Goal: Task Accomplishment & Management: Complete application form

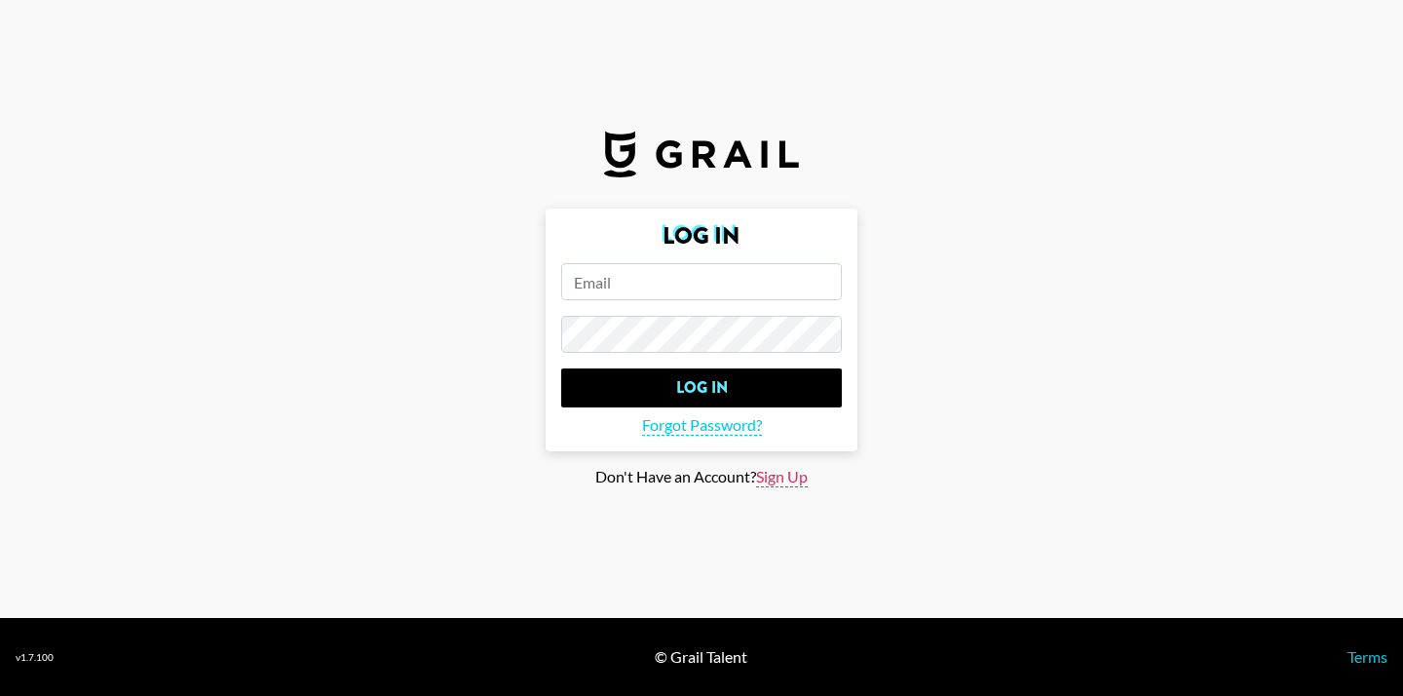
click at [780, 481] on span "Sign Up" at bounding box center [782, 477] width 52 height 20
type input "Sign Up"
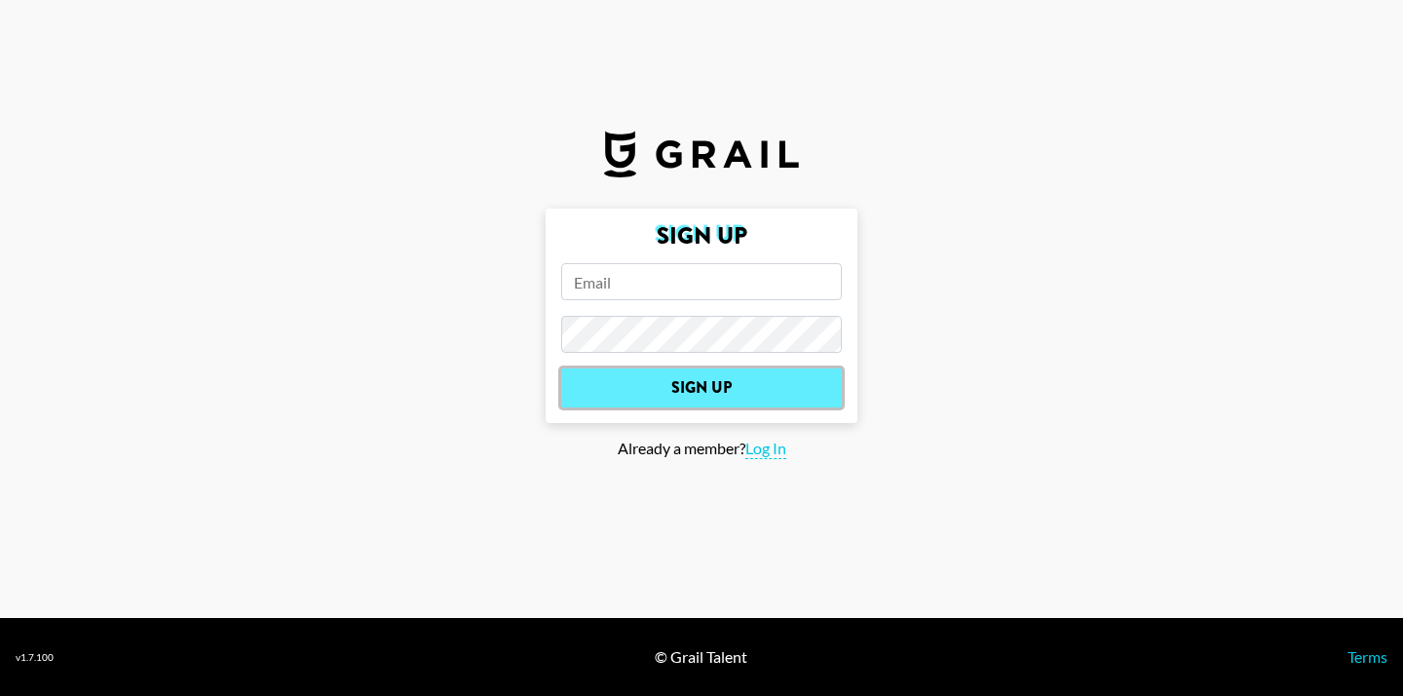
click at [724, 397] on input "Sign Up" at bounding box center [701, 387] width 281 height 39
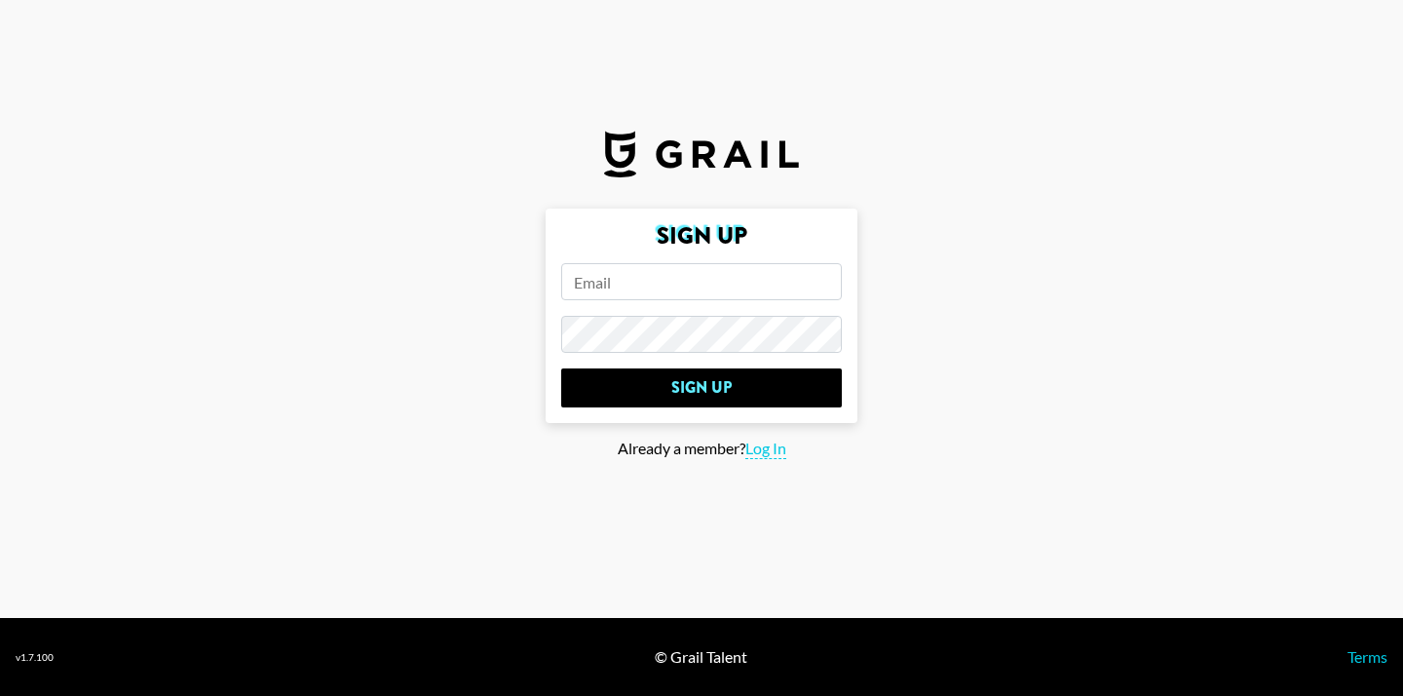
click at [674, 276] on input "email" at bounding box center [701, 281] width 281 height 37
click at [922, 156] on section "Sign Up Sign Up Already a member? Log In" at bounding box center [701, 309] width 1403 height 618
click at [664, 294] on input "email" at bounding box center [701, 281] width 281 height 37
paste input "[EMAIL_ADDRESS][DOMAIN_NAME]"
type input "[EMAIL_ADDRESS][DOMAIN_NAME]"
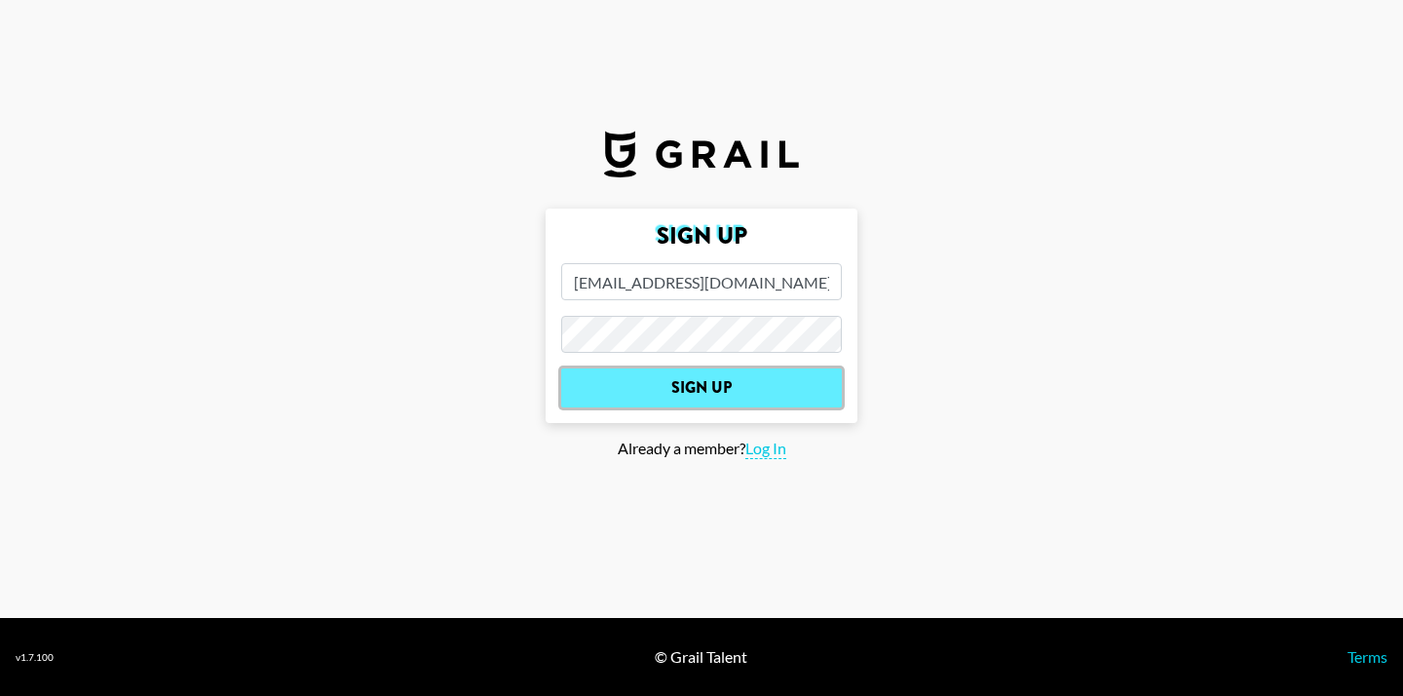
click at [707, 373] on input "Sign Up" at bounding box center [701, 387] width 281 height 39
click at [701, 387] on input "Sign Up" at bounding box center [701, 387] width 281 height 39
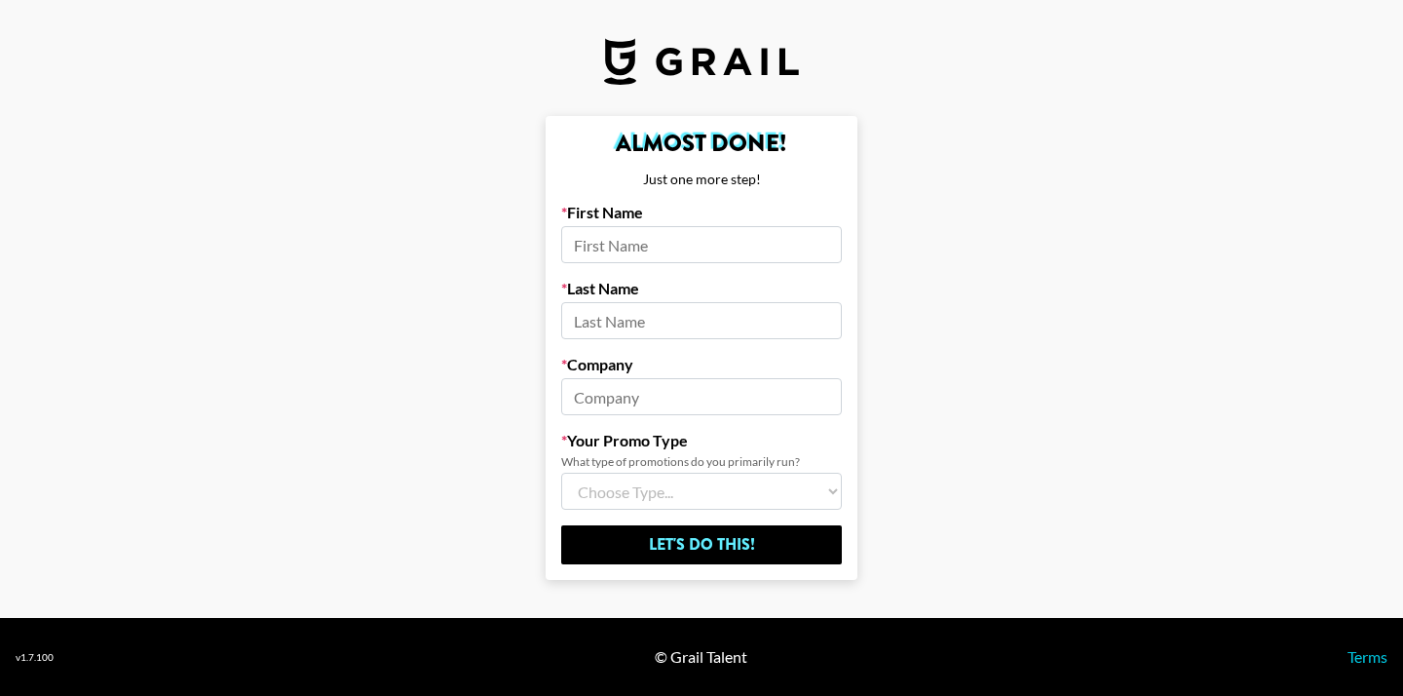
click at [734, 246] on input at bounding box center [701, 244] width 281 height 37
type input "Caylee"
click at [745, 324] on input at bounding box center [701, 320] width 281 height 37
type input "N"
type input "Belle"
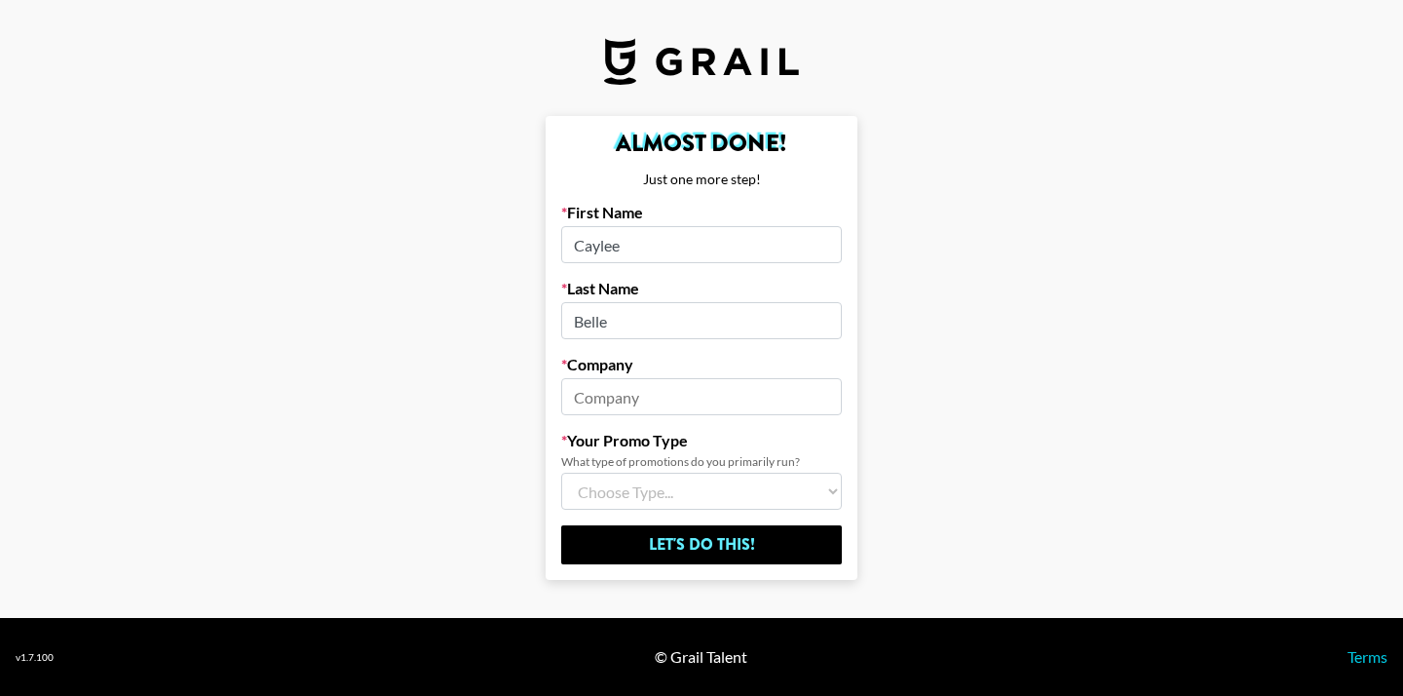
click at [652, 396] on input at bounding box center [701, 396] width 281 height 37
type input "L"
type input "linkstarttalent"
click at [682, 492] on select "Choose Type... Song Promos Brand Promos Both (I work at an Agency)" at bounding box center [701, 491] width 281 height 37
select select "Multi"
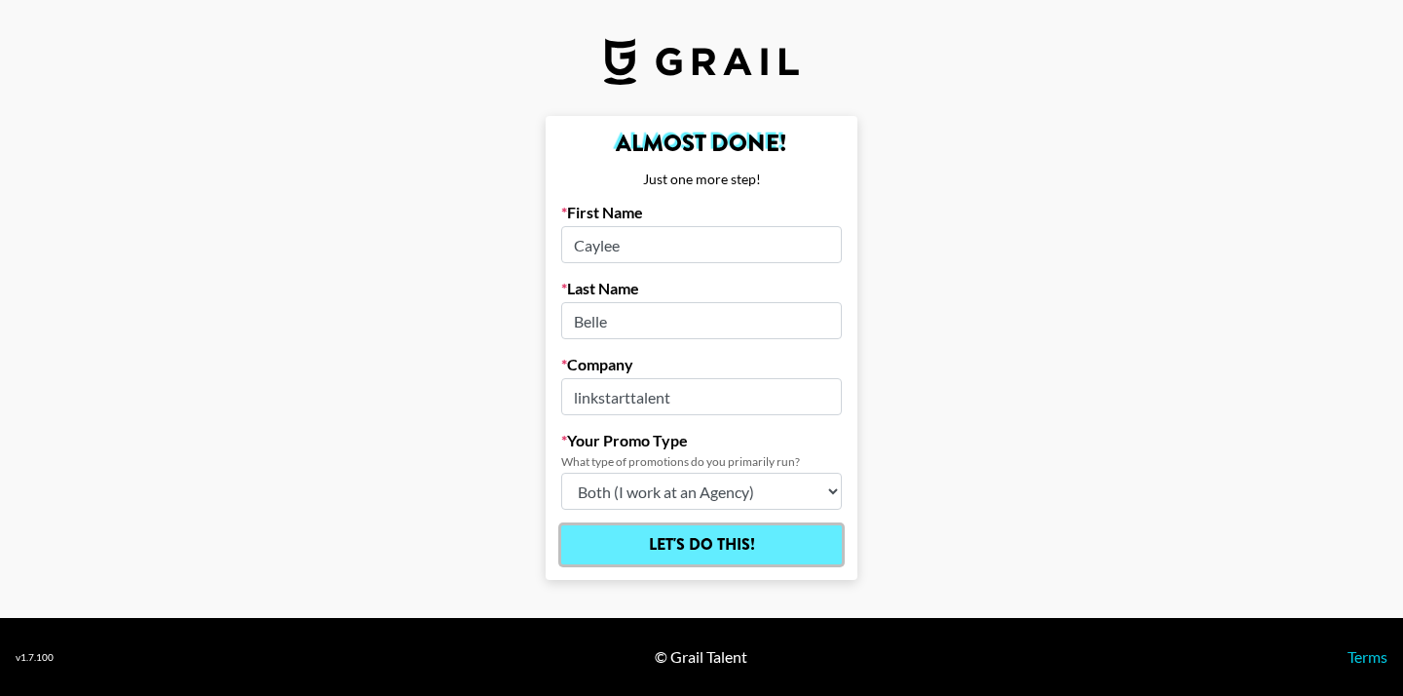
click at [724, 544] on input "Let's Do This!" at bounding box center [701, 544] width 281 height 39
select select "Song"
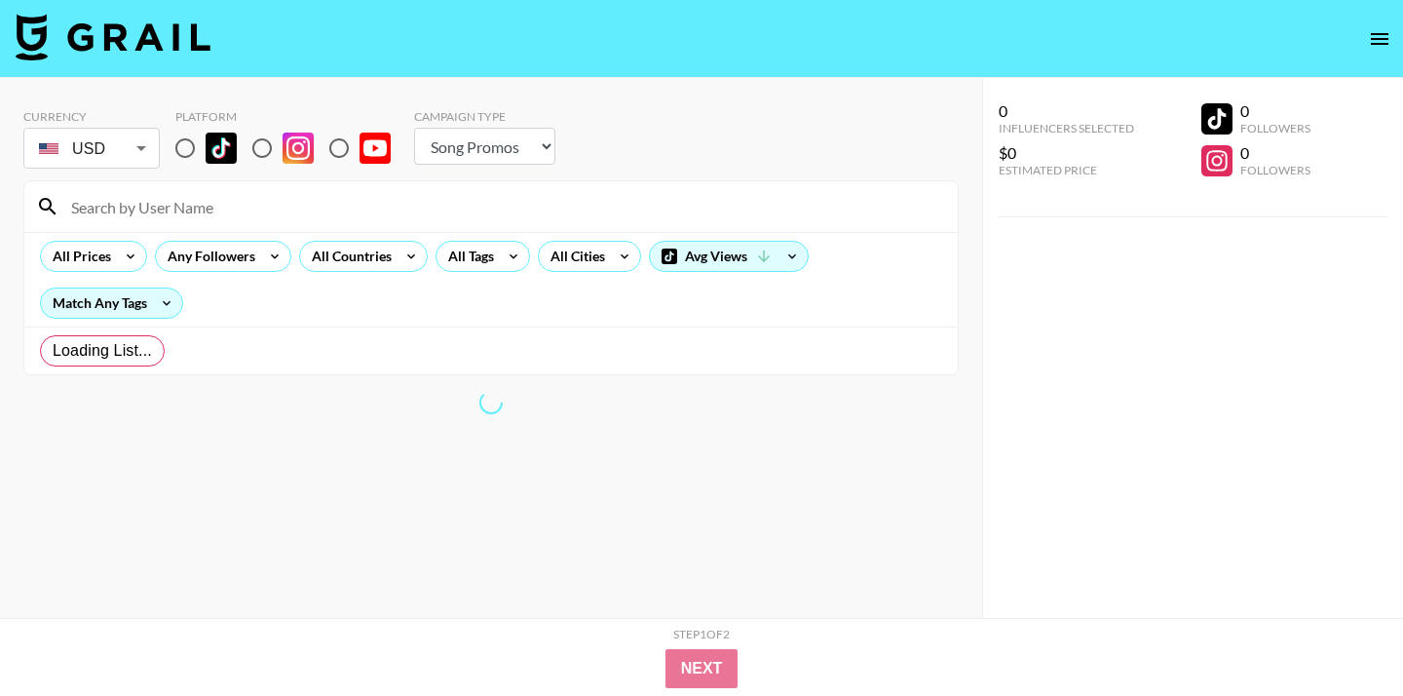
radio input "true"
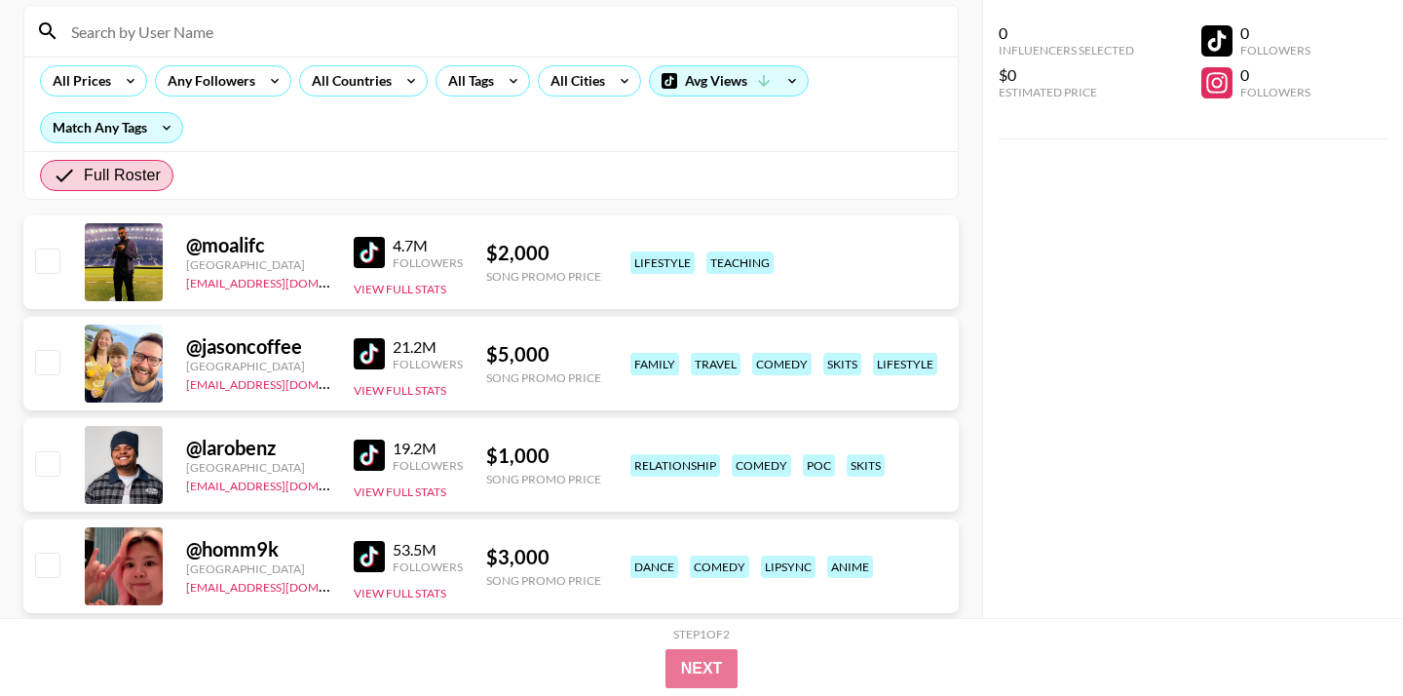
scroll to position [222, 0]
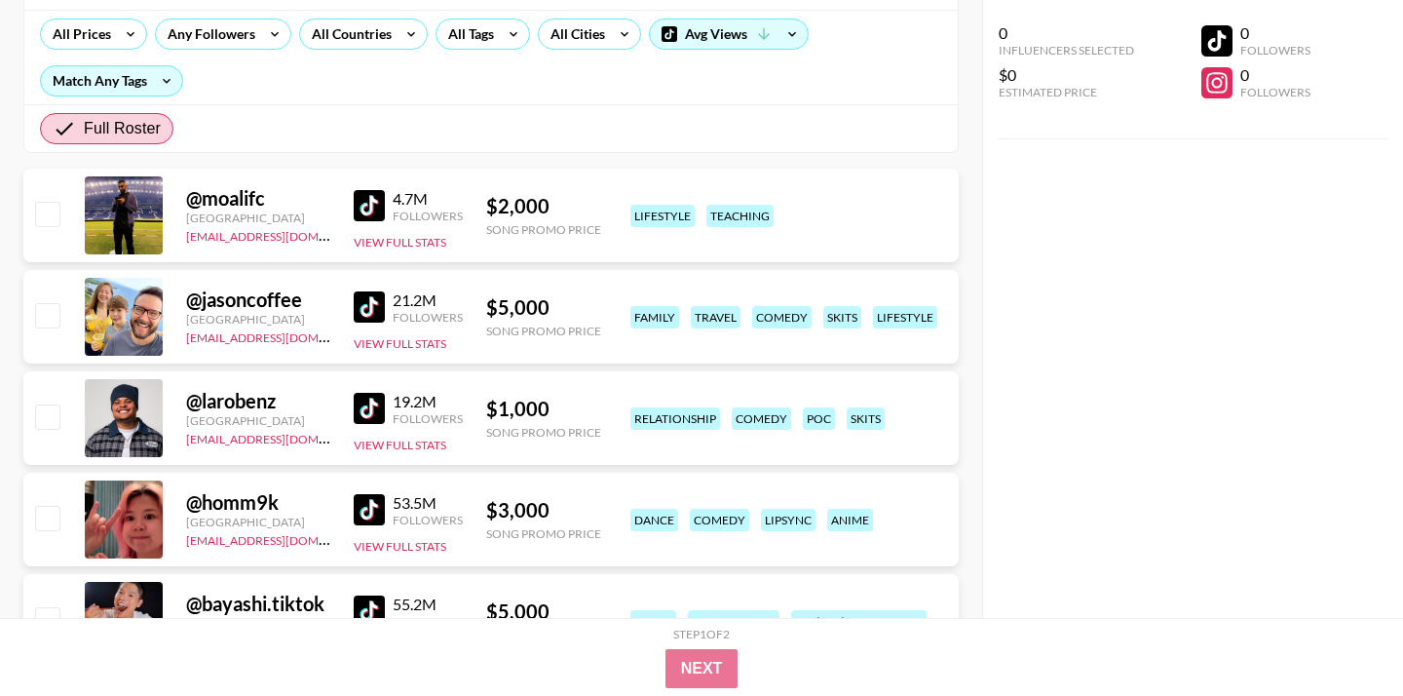
click at [376, 208] on img at bounding box center [369, 205] width 31 height 31
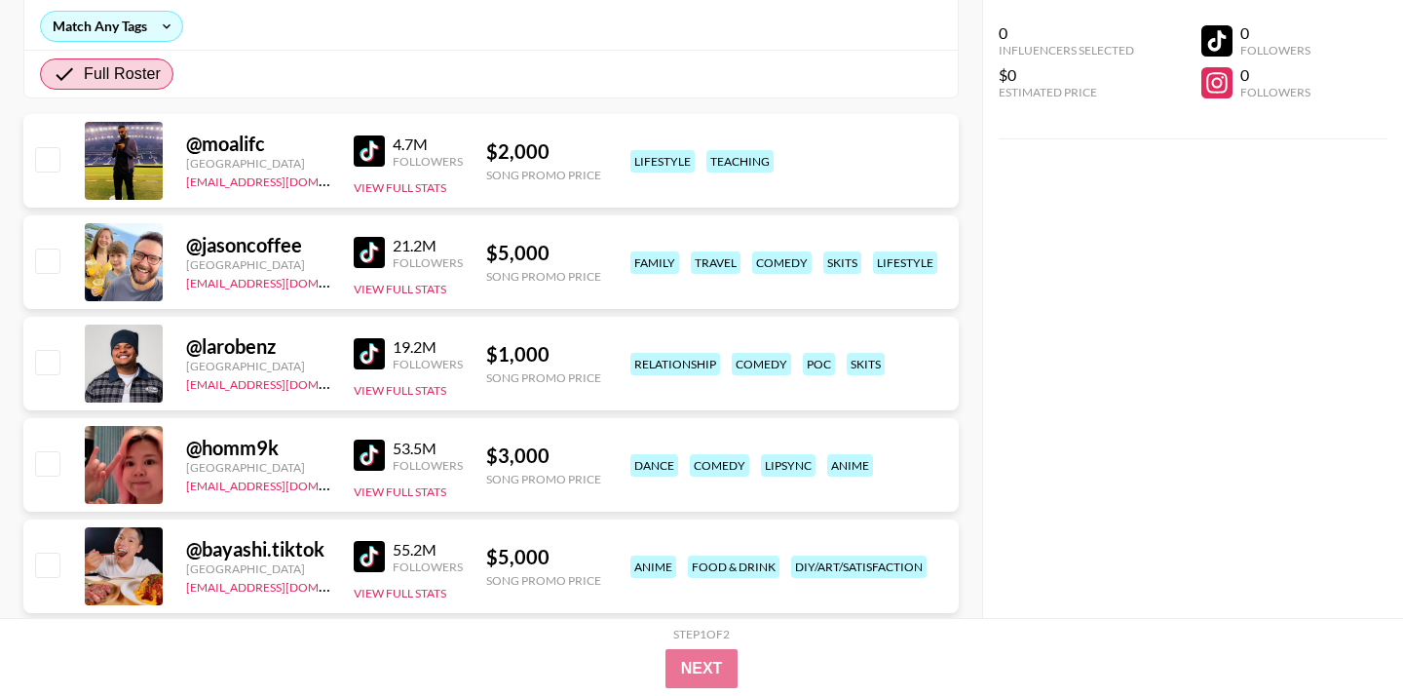
scroll to position [289, 0]
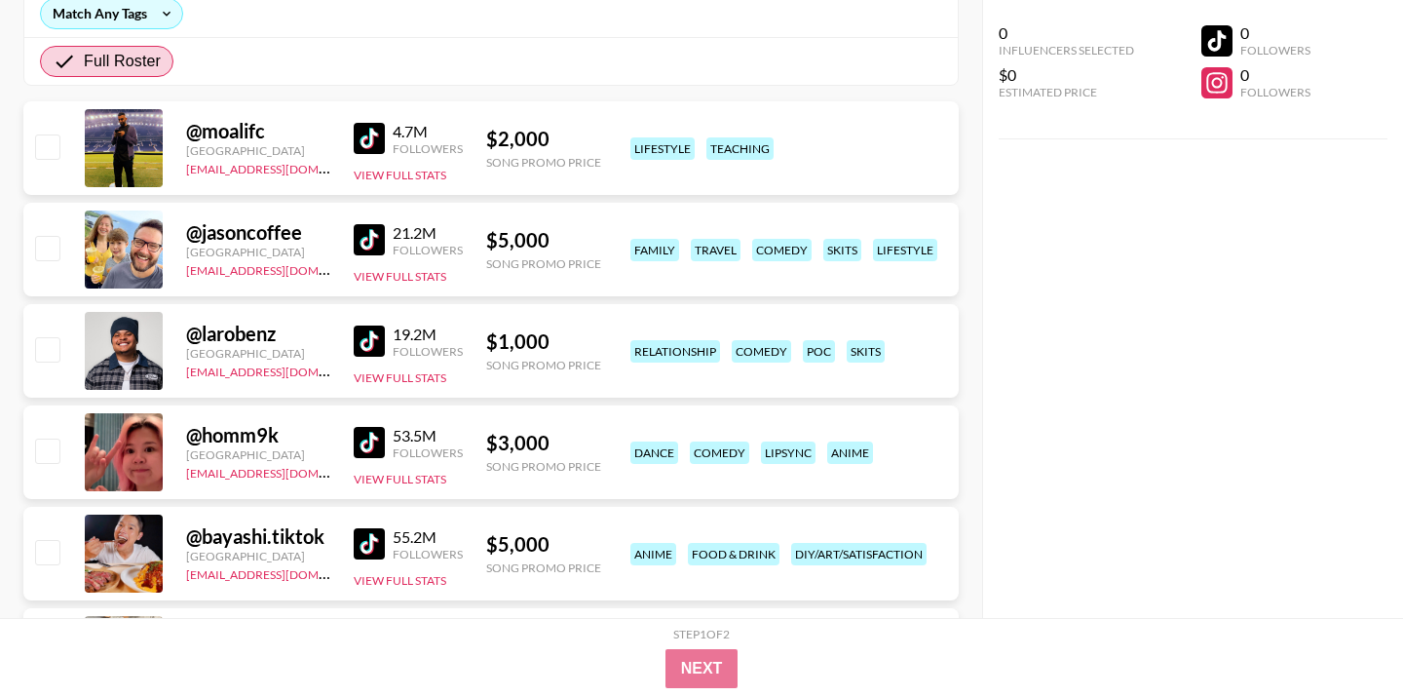
click at [378, 235] on img at bounding box center [369, 239] width 31 height 31
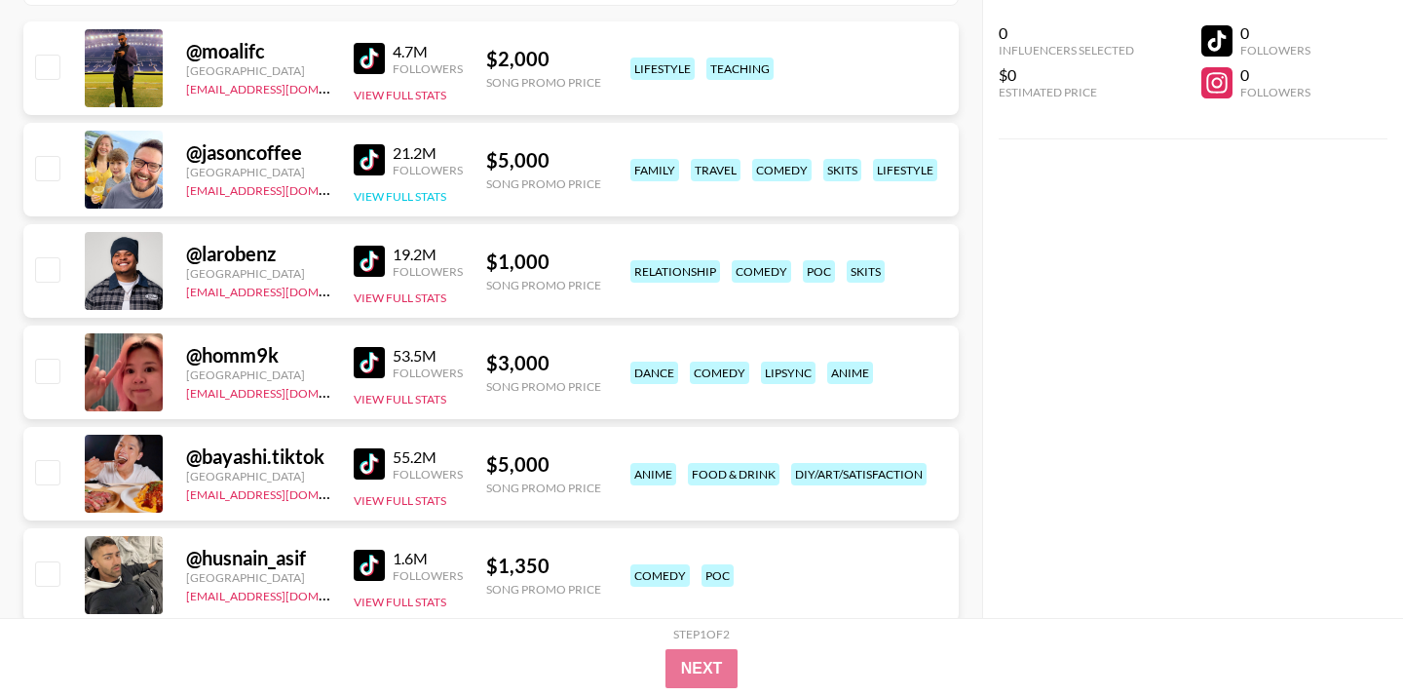
scroll to position [374, 0]
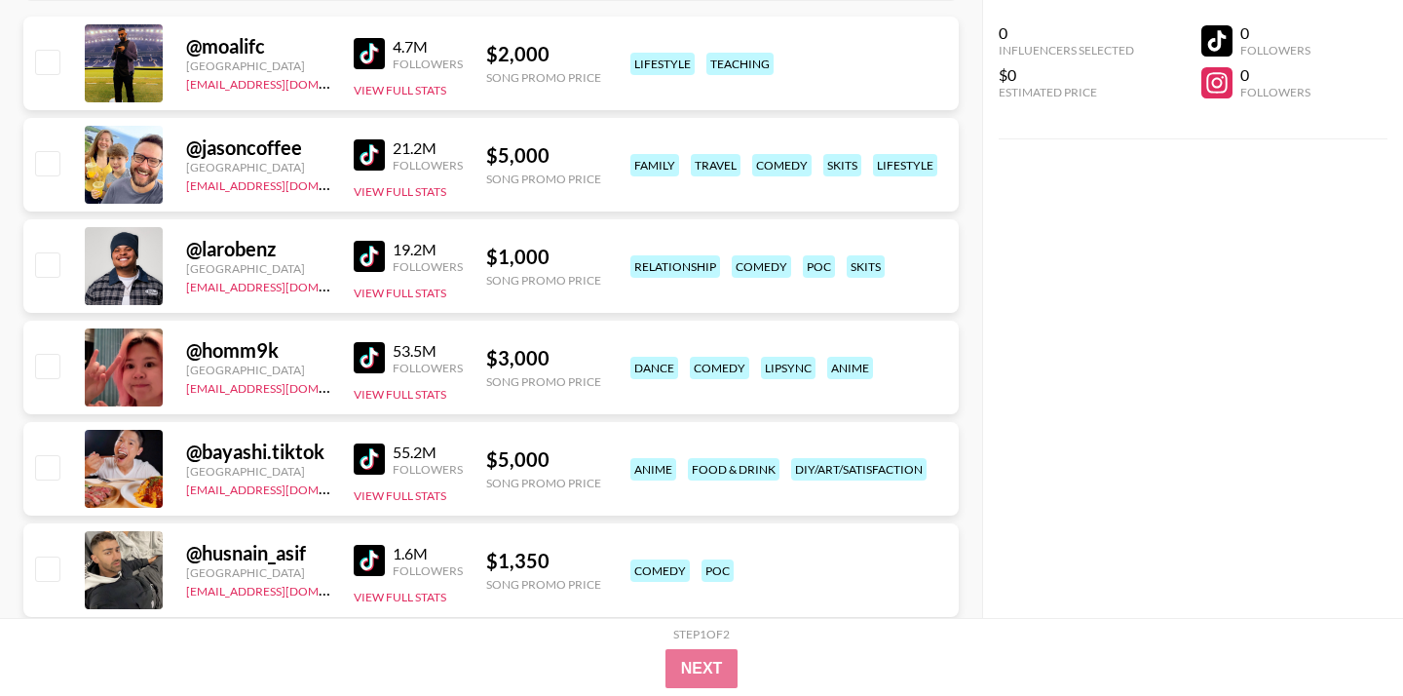
click at [368, 264] on img at bounding box center [369, 256] width 31 height 31
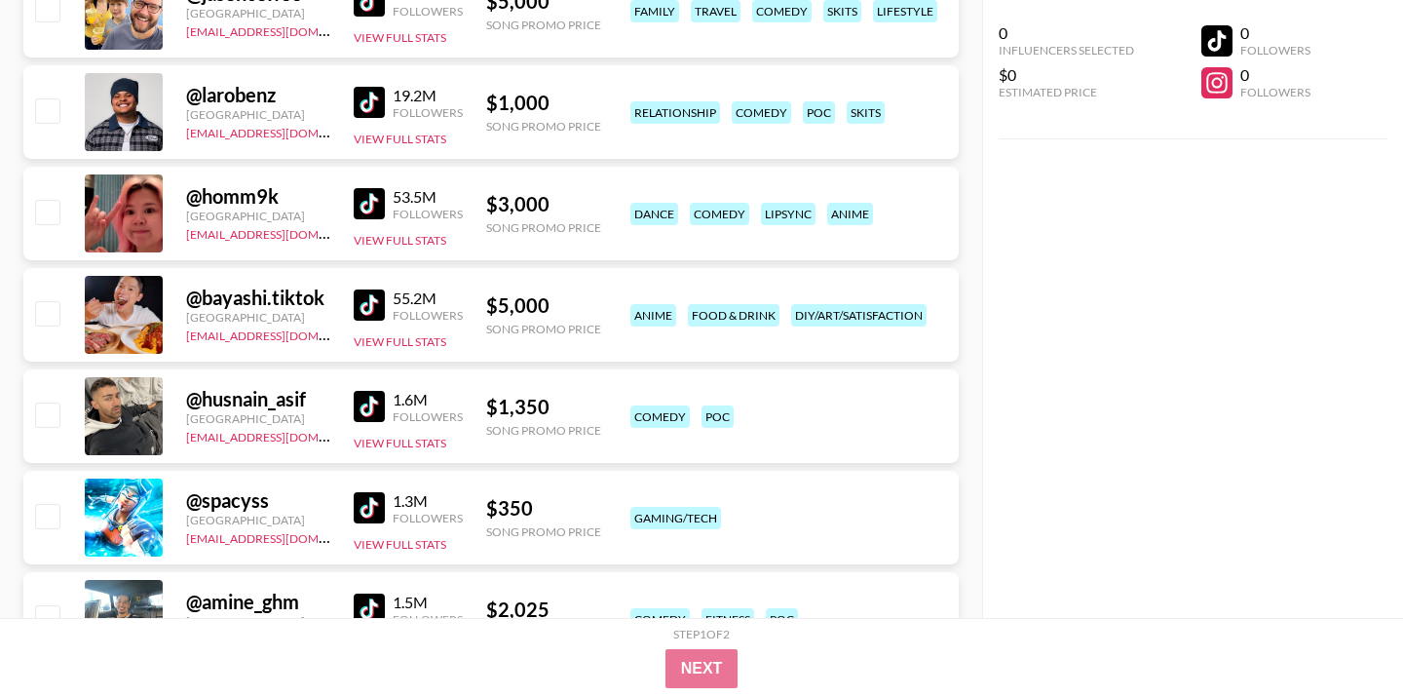
scroll to position [567, 0]
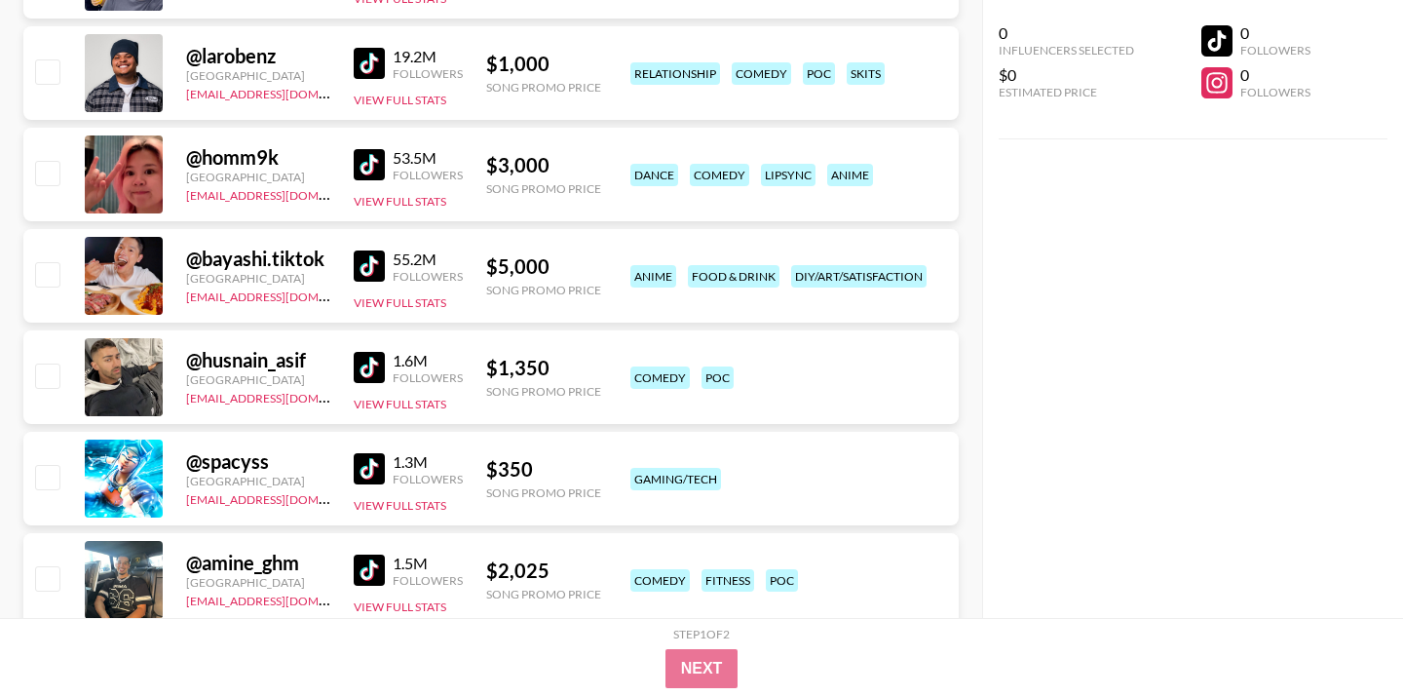
click at [374, 172] on img at bounding box center [369, 164] width 31 height 31
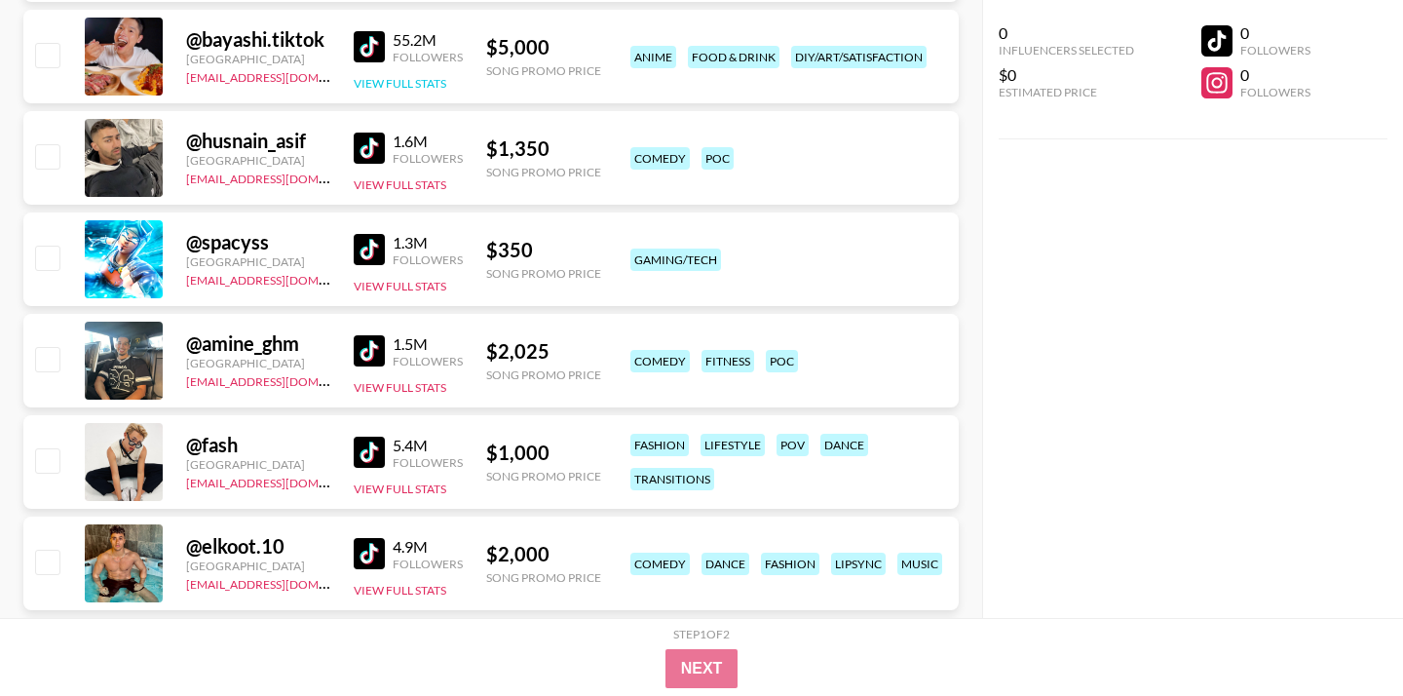
scroll to position [790, 0]
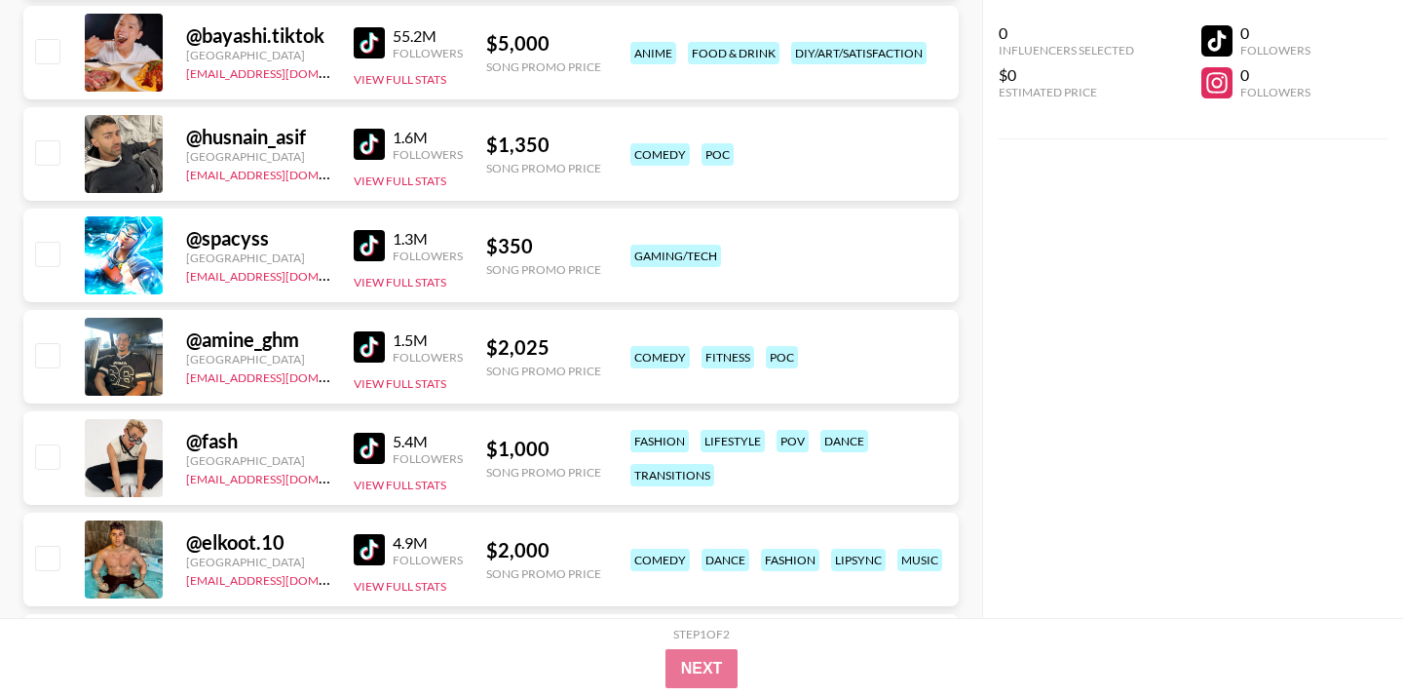
click at [372, 53] on img at bounding box center [369, 42] width 31 height 31
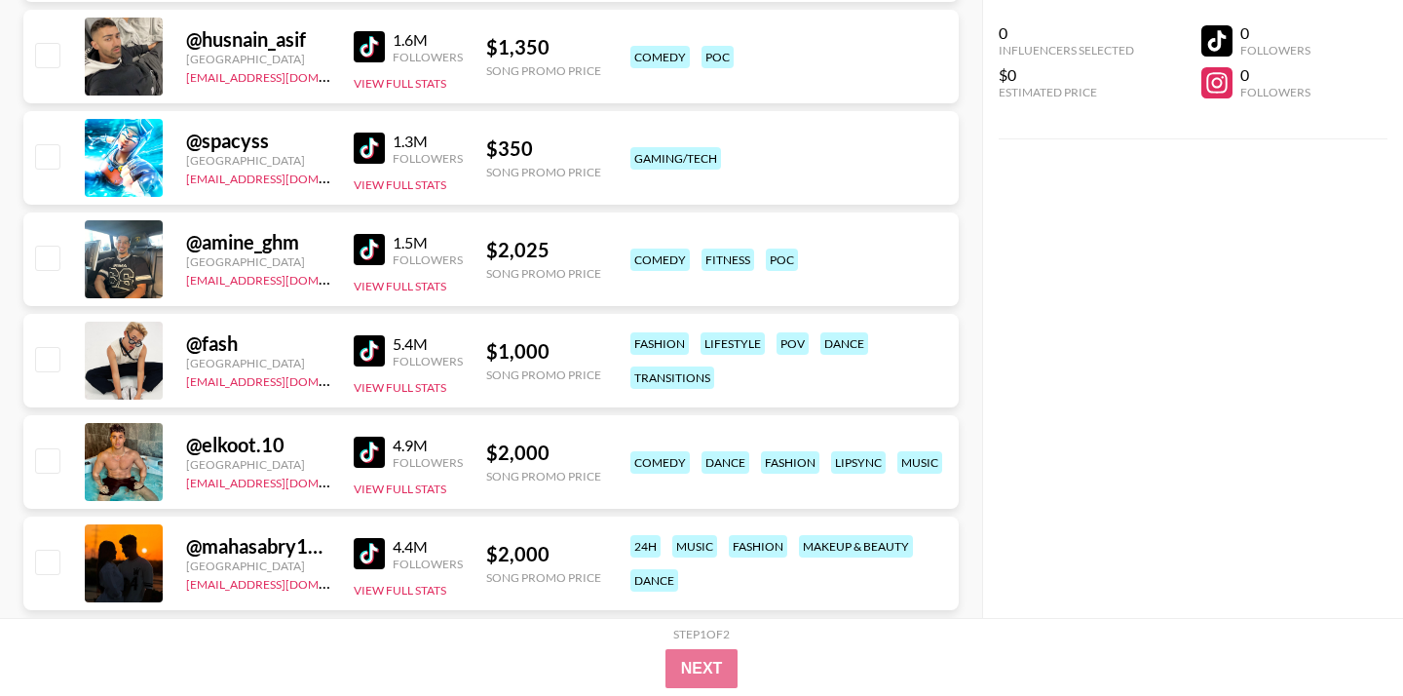
scroll to position [890, 0]
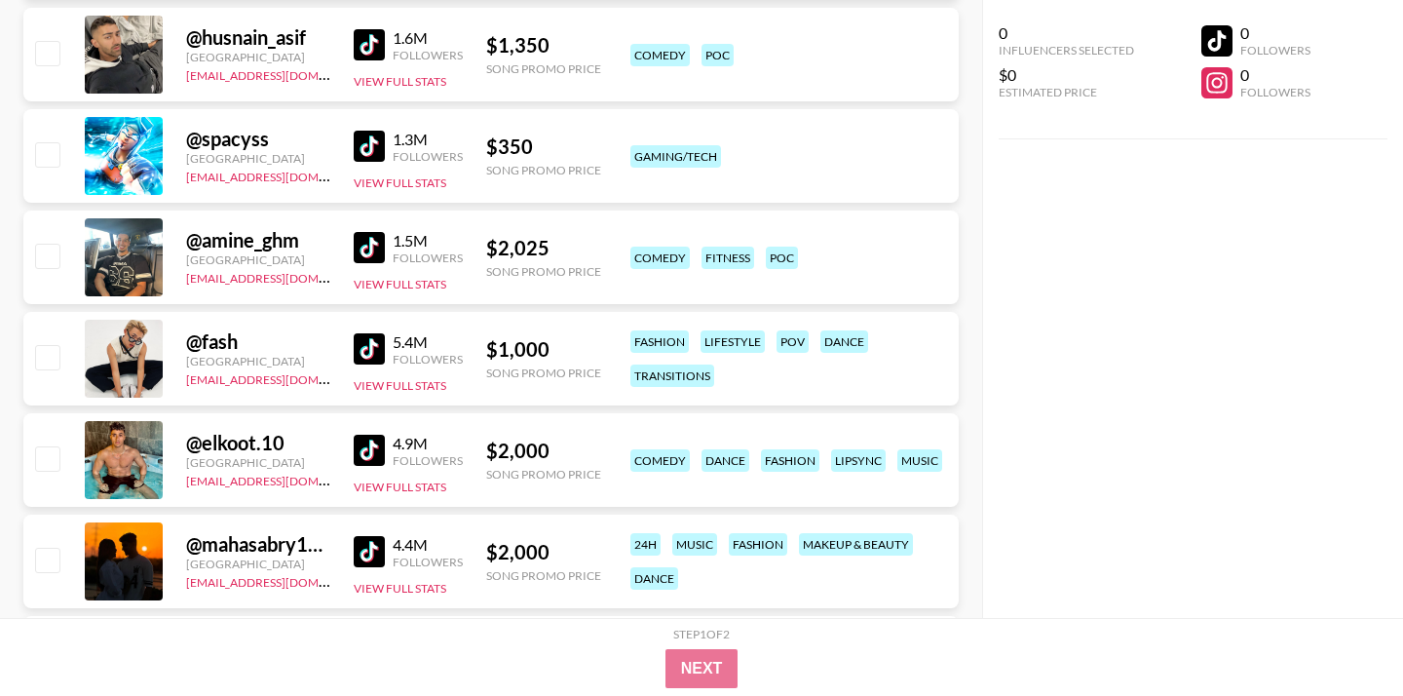
click at [370, 48] on img at bounding box center [369, 44] width 31 height 31
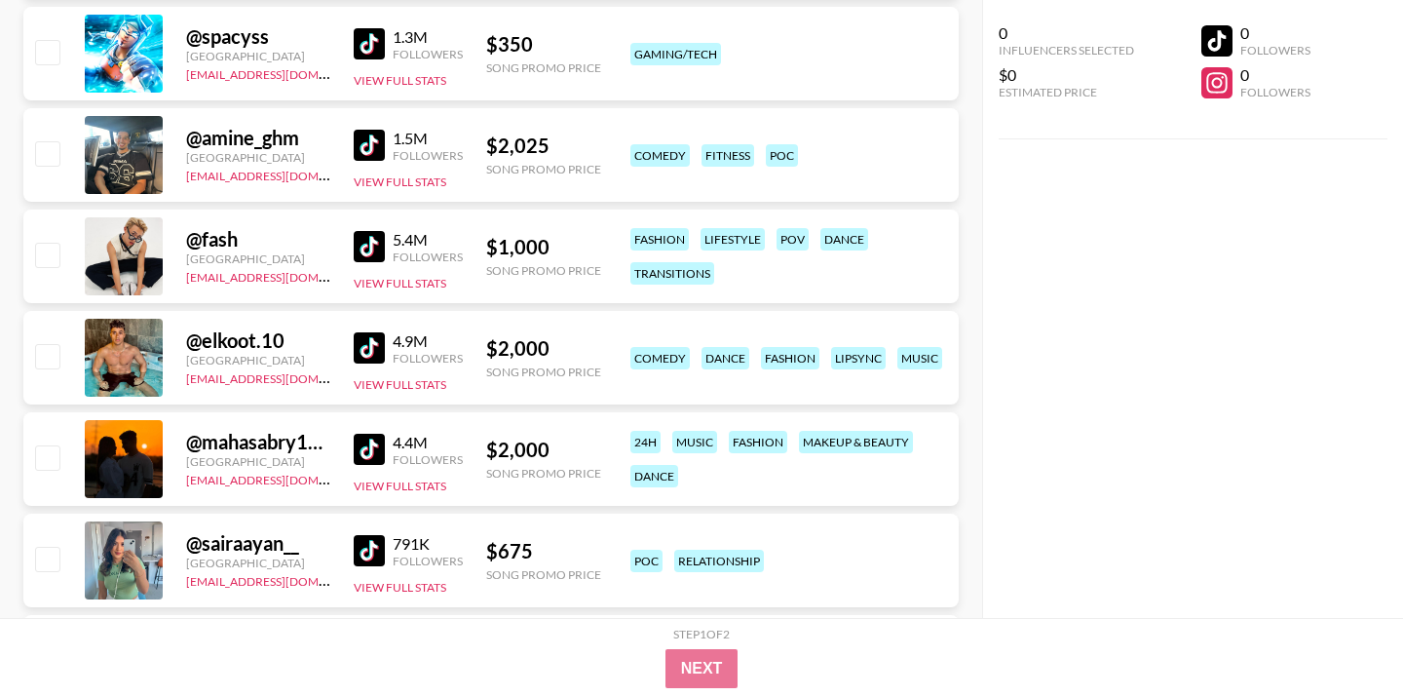
scroll to position [996, 0]
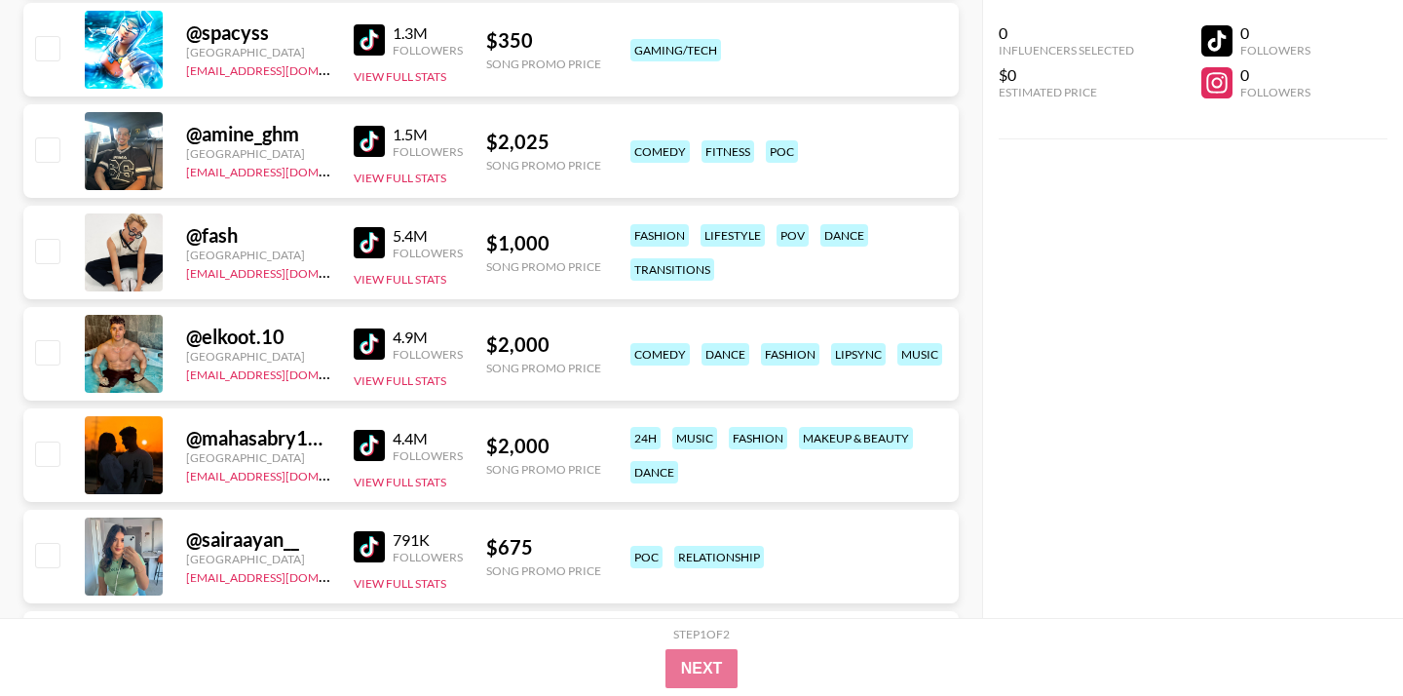
click at [370, 37] on img at bounding box center [369, 39] width 31 height 31
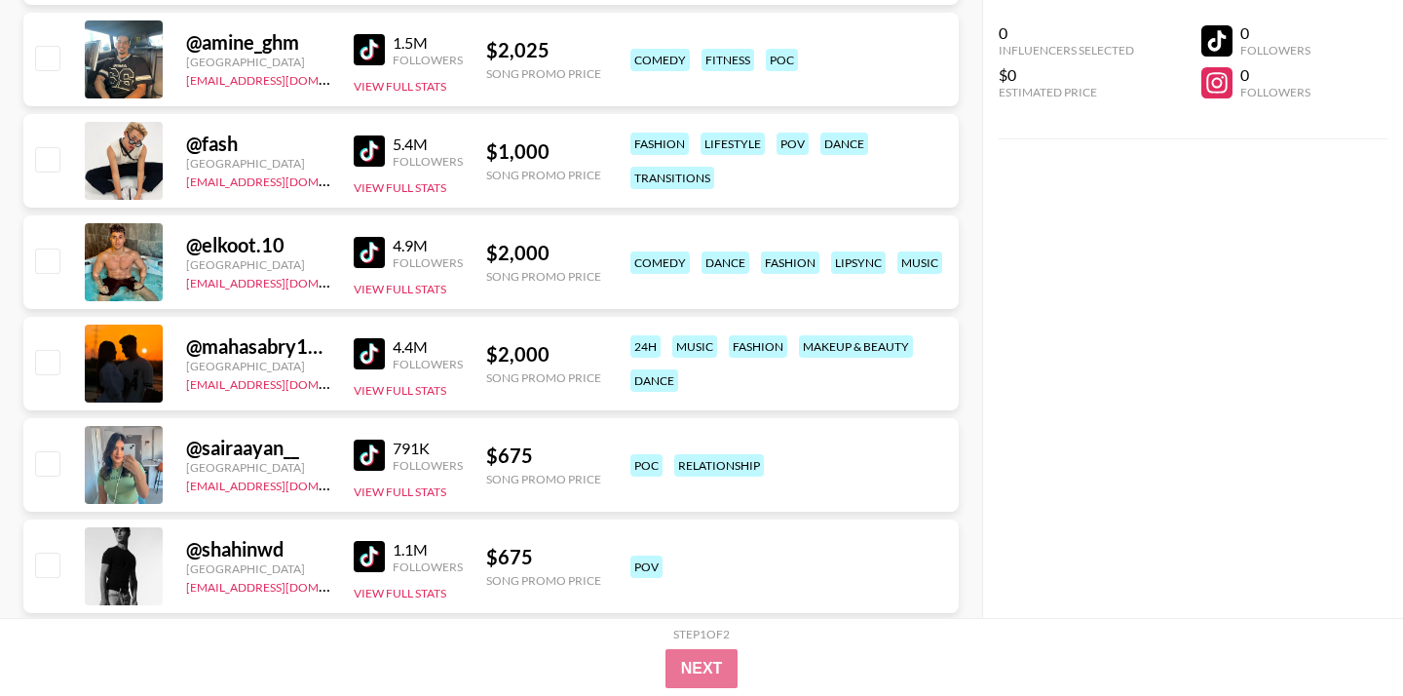
scroll to position [1089, 0]
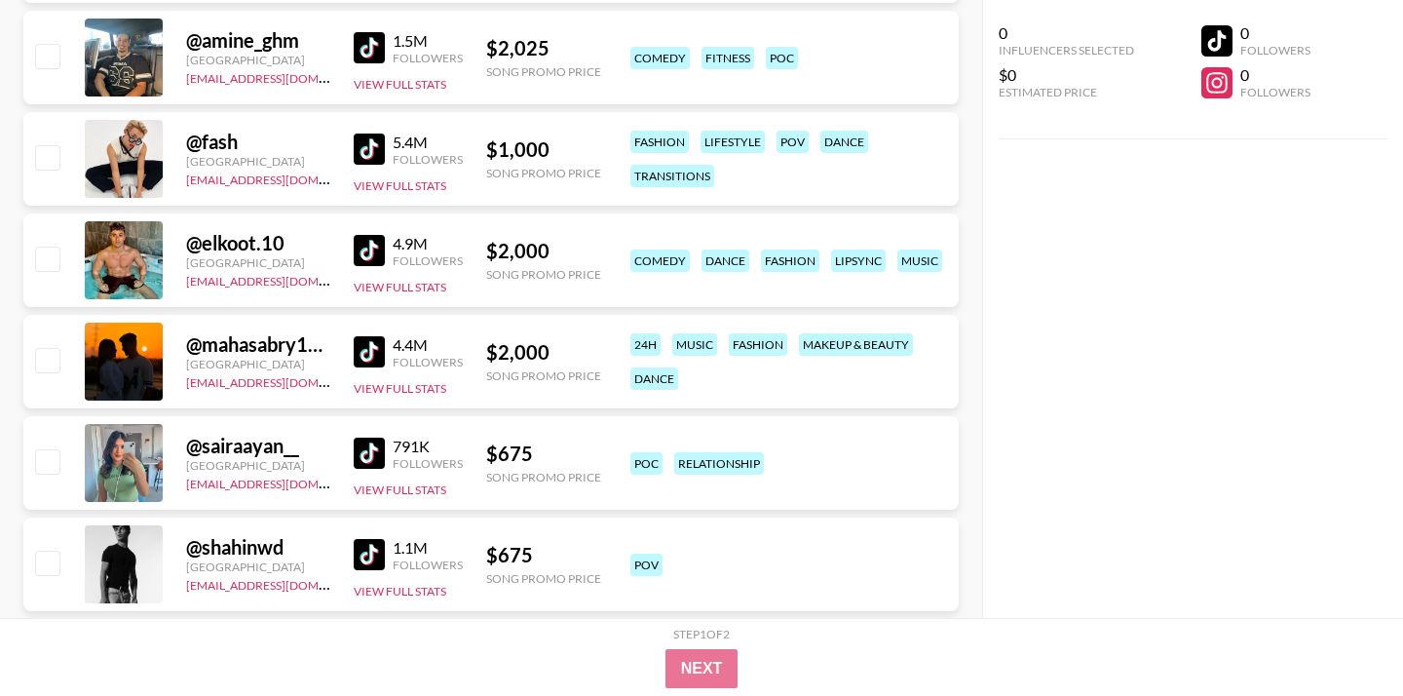
click at [374, 52] on img at bounding box center [369, 47] width 31 height 31
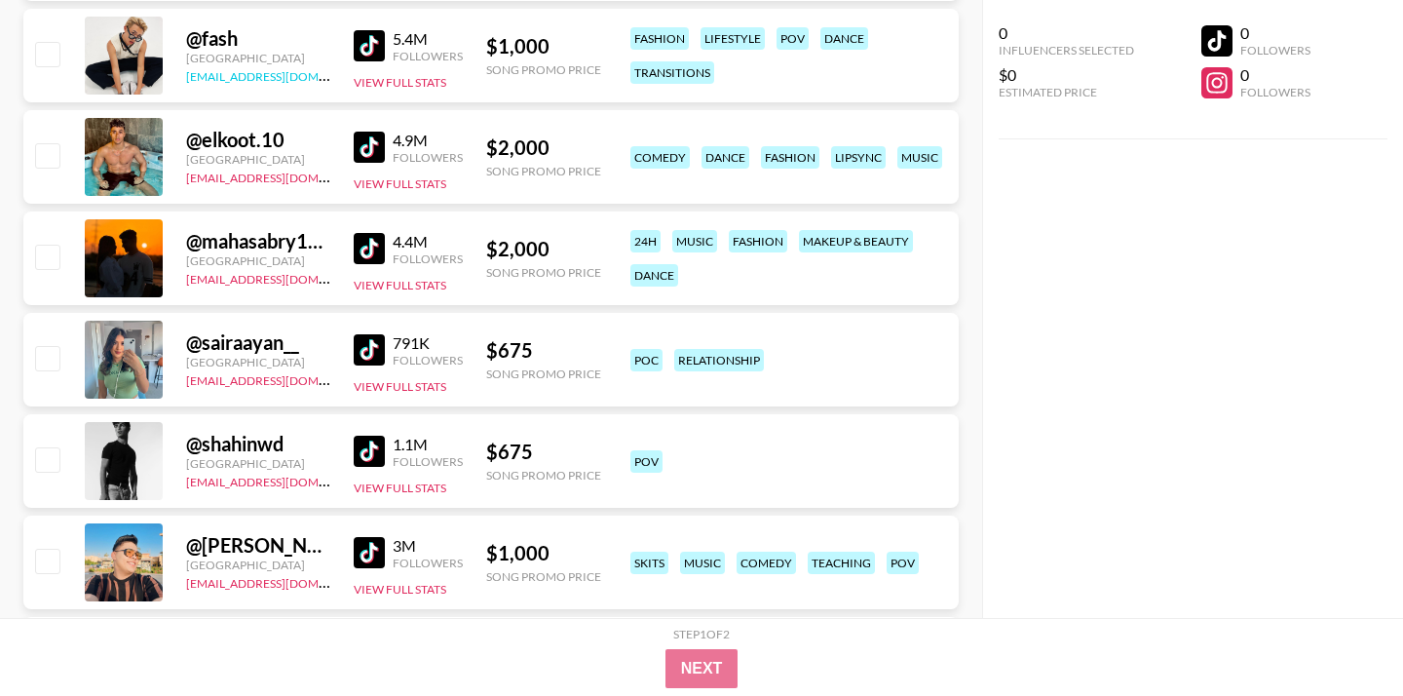
scroll to position [1196, 0]
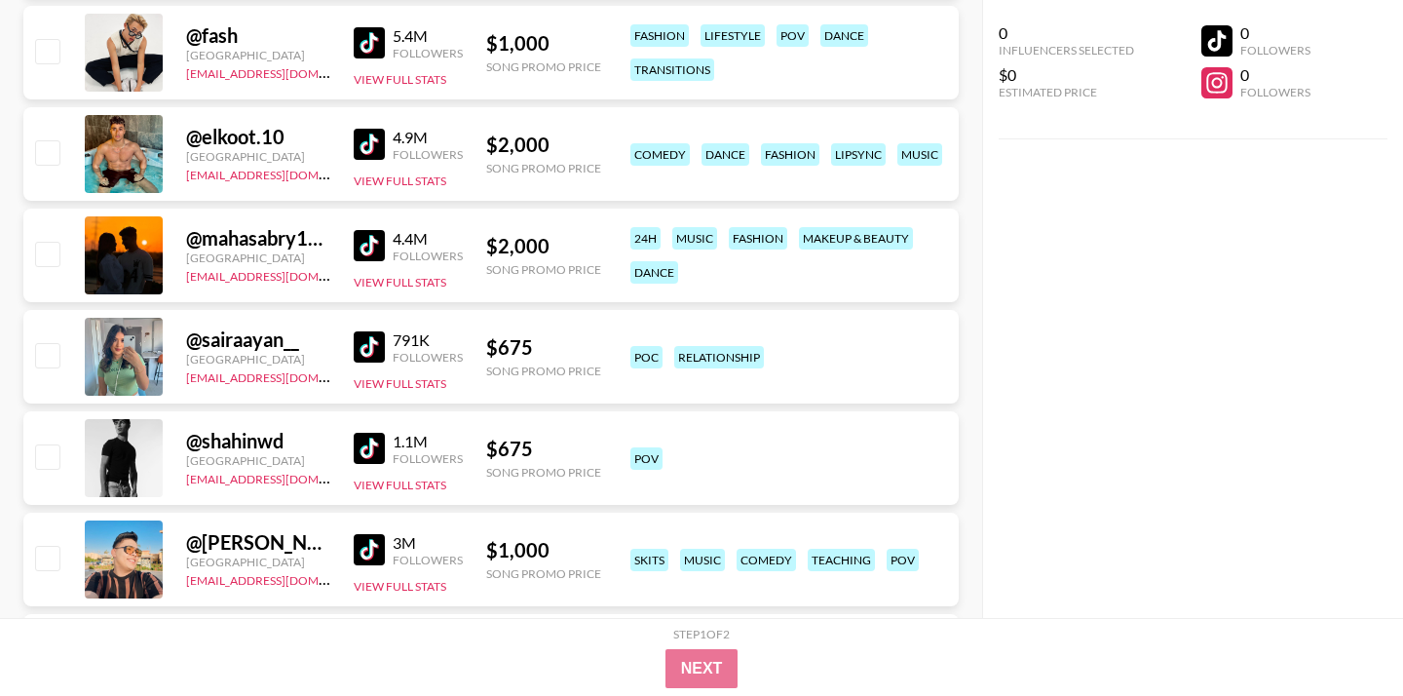
click at [376, 39] on img at bounding box center [369, 42] width 31 height 31
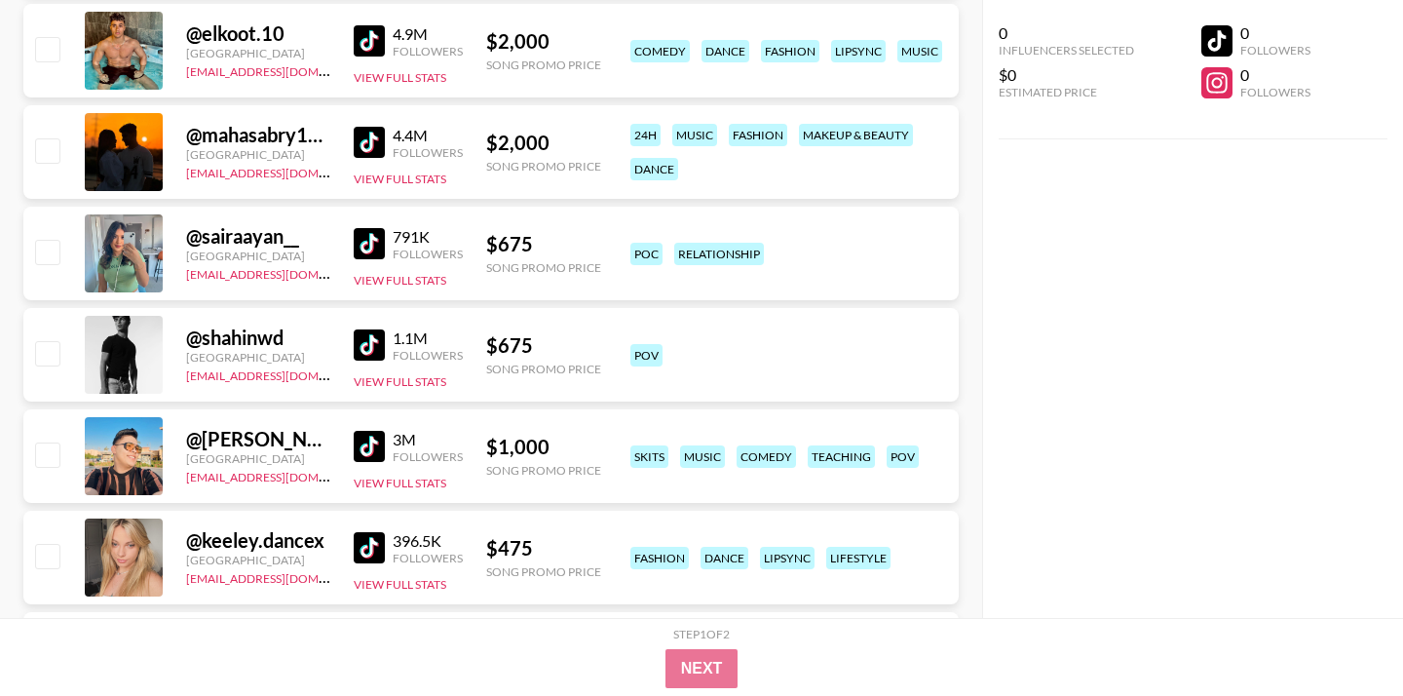
scroll to position [1300, 0]
click at [373, 51] on img at bounding box center [369, 39] width 31 height 31
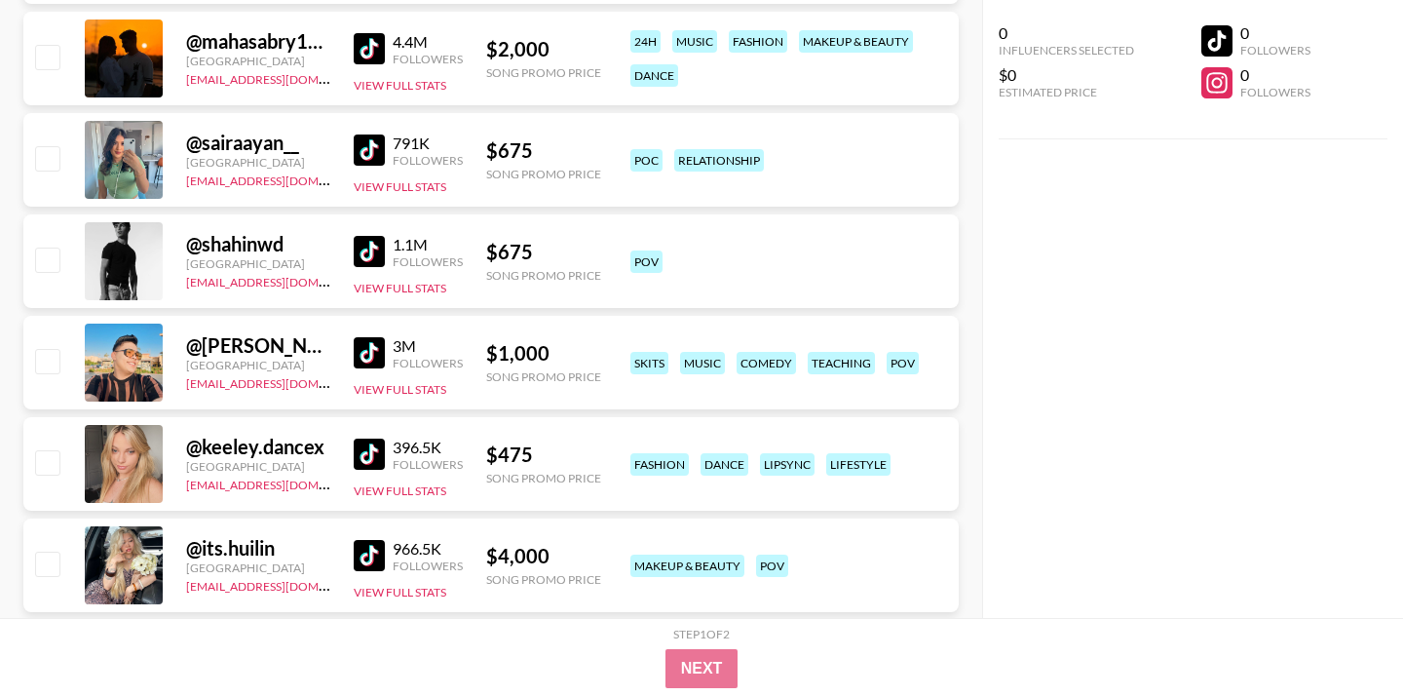
scroll to position [1403, 0]
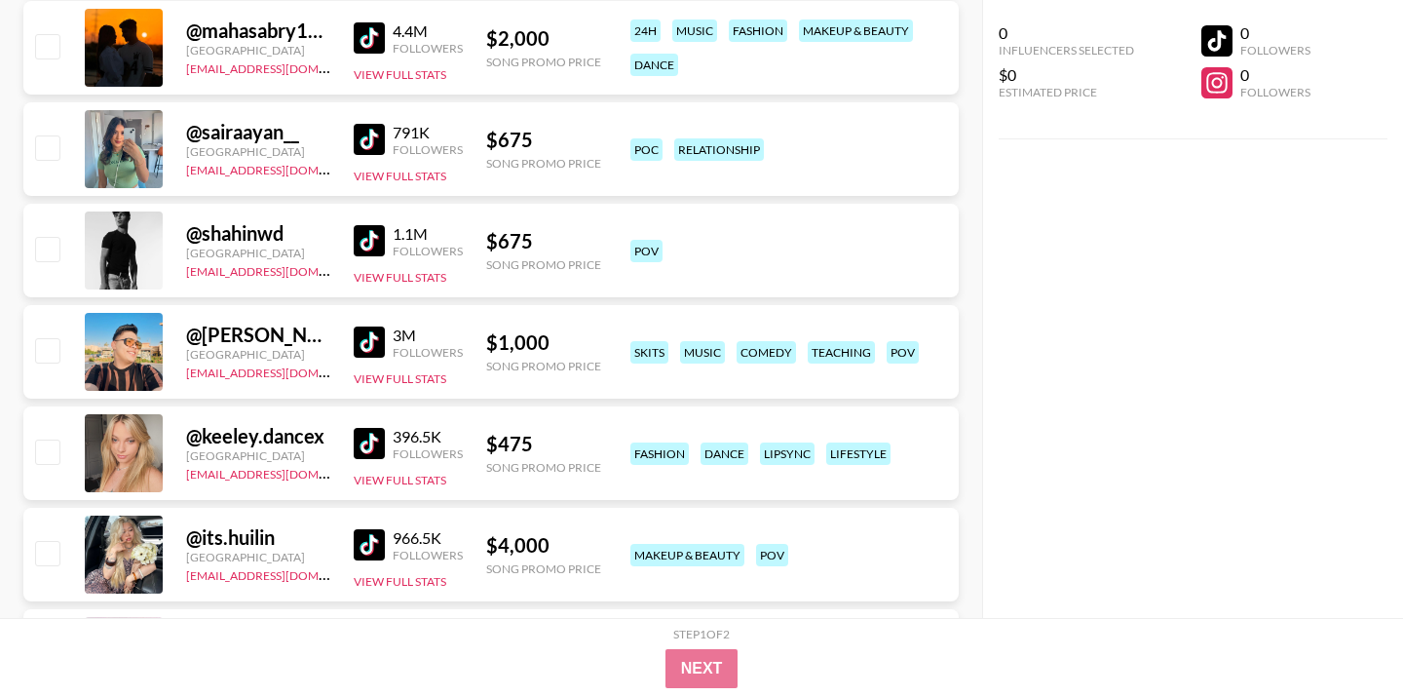
click at [370, 41] on img at bounding box center [369, 37] width 31 height 31
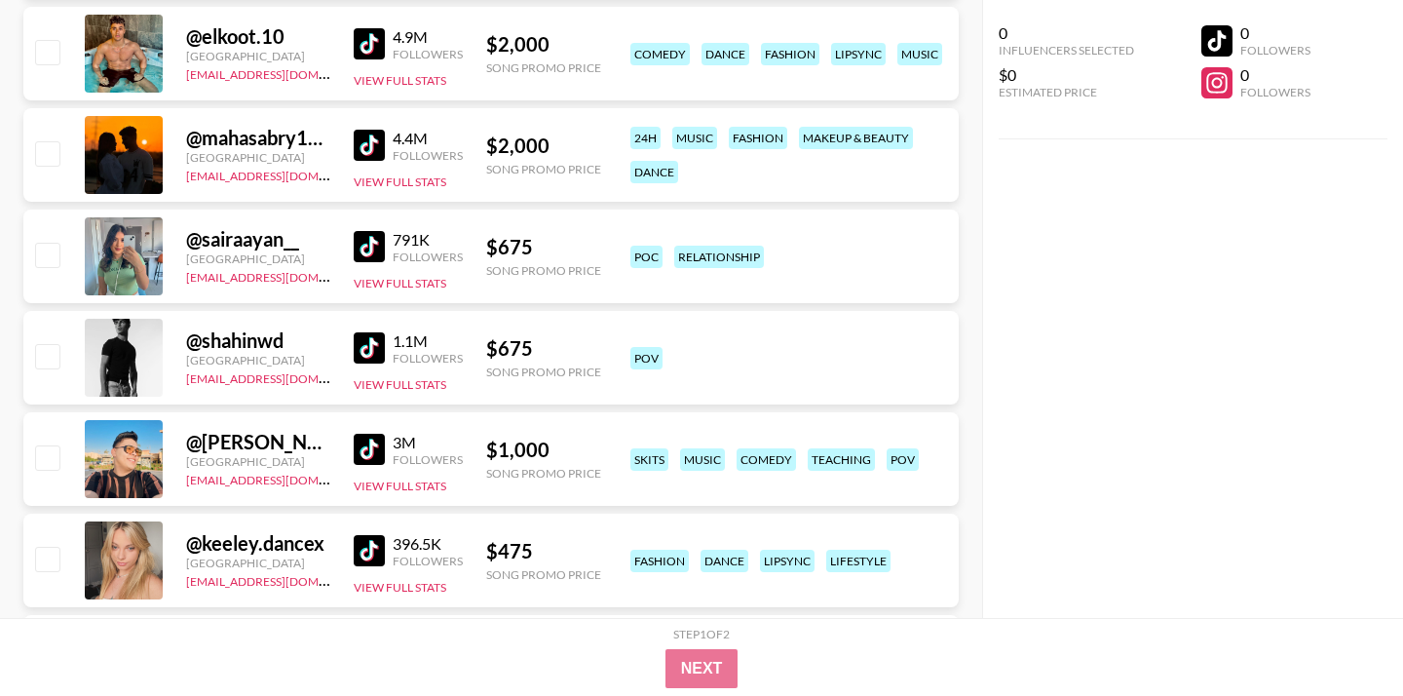
scroll to position [1301, 0]
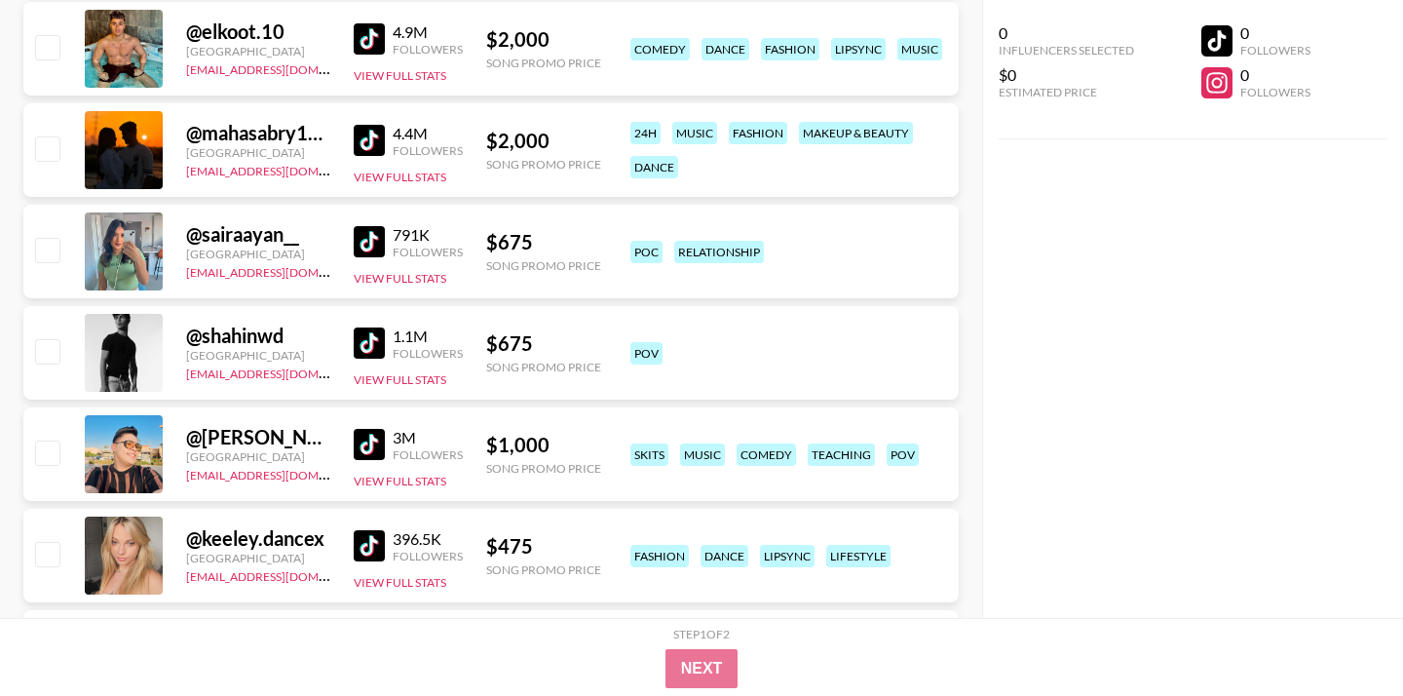
click at [365, 38] on img at bounding box center [369, 38] width 31 height 31
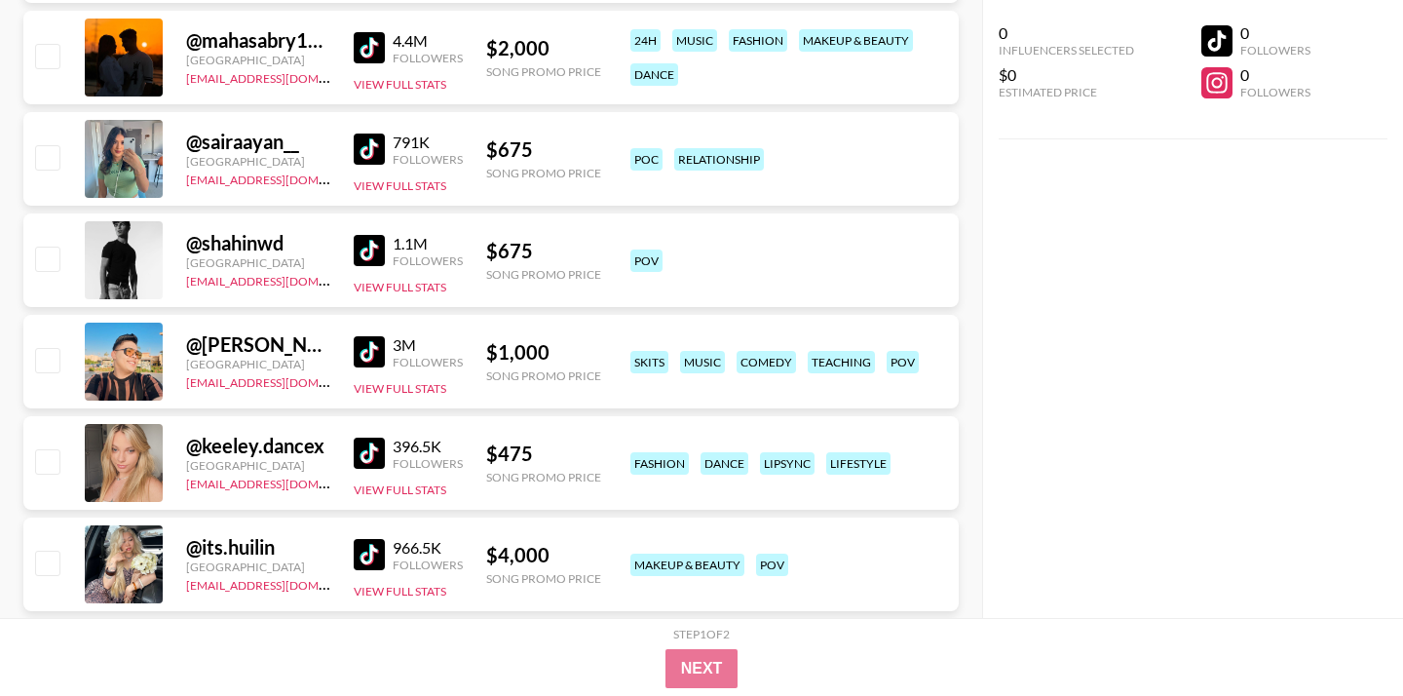
scroll to position [1398, 0]
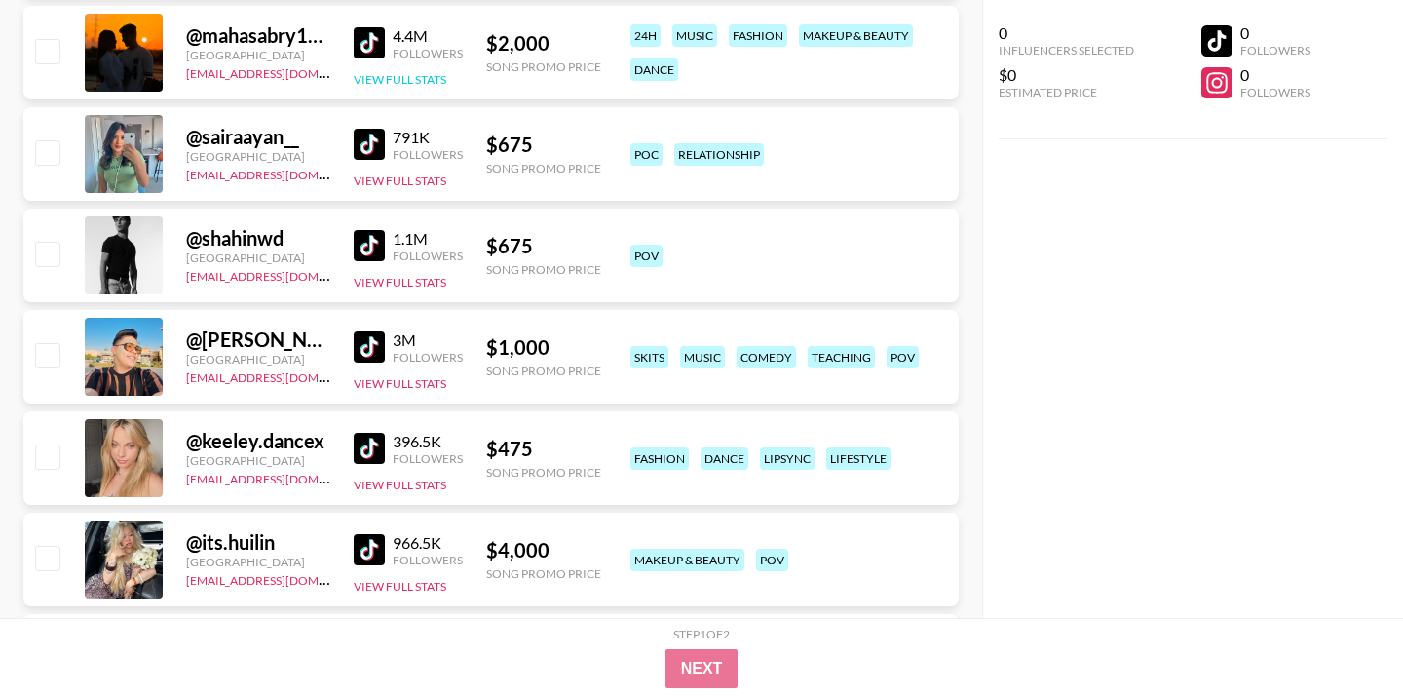
click at [376, 78] on button "View Full Stats" at bounding box center [400, 79] width 93 height 15
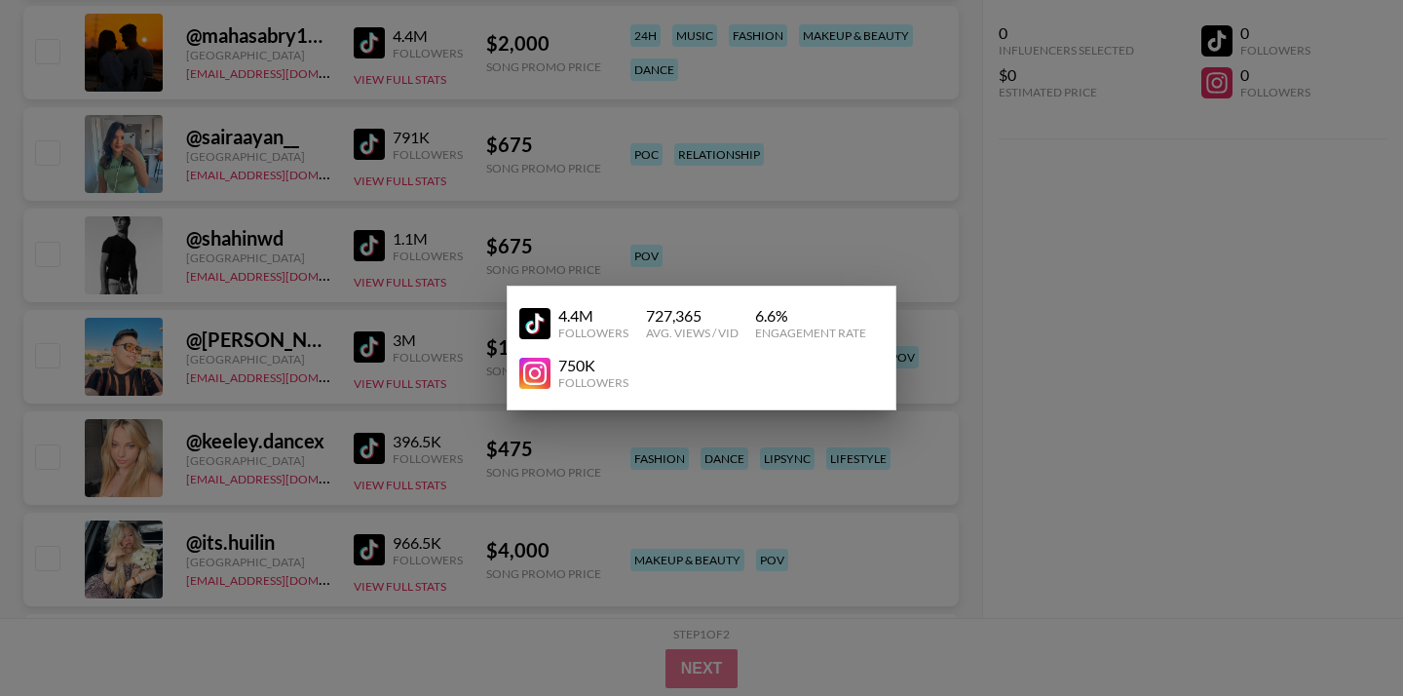
click at [535, 325] on img at bounding box center [534, 323] width 31 height 31
click at [551, 370] on link at bounding box center [538, 373] width 39 height 31
click at [1105, 247] on div at bounding box center [701, 348] width 1403 height 696
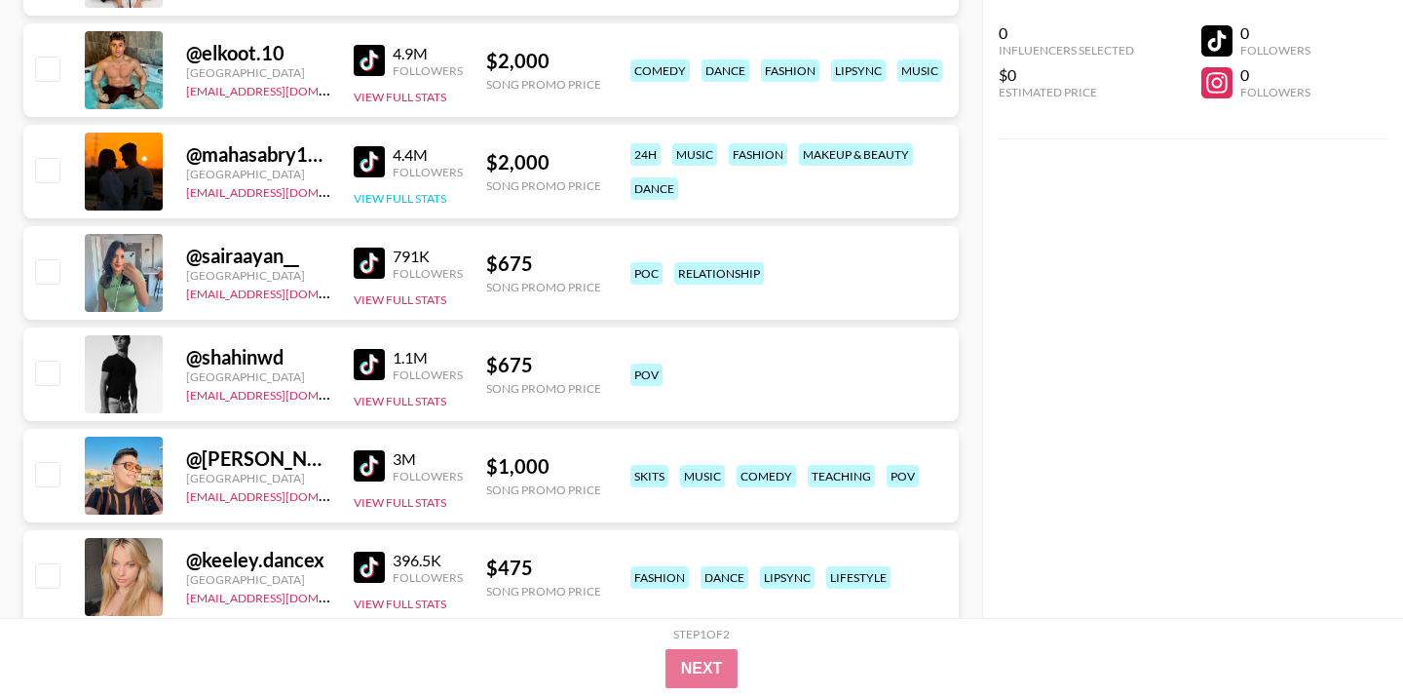
scroll to position [1288, 0]
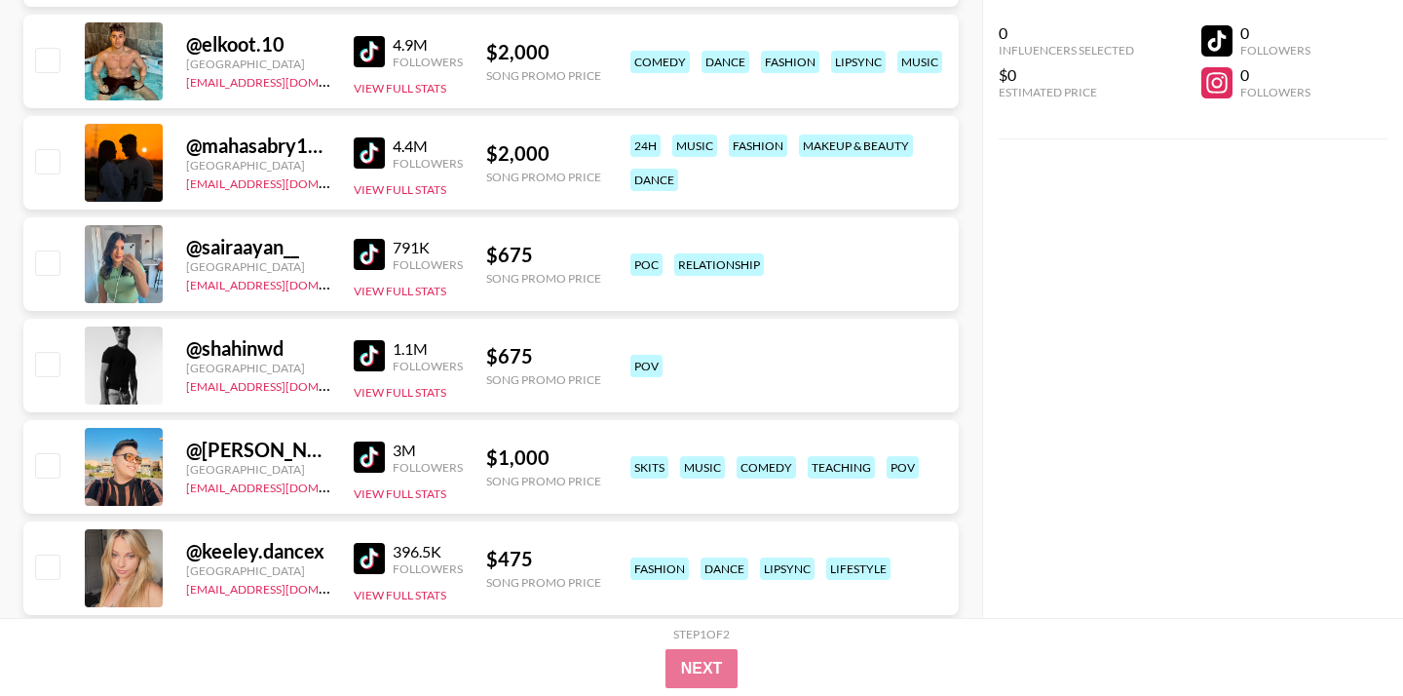
click at [367, 52] on img at bounding box center [369, 51] width 31 height 31
click at [428, 88] on button "View Full Stats" at bounding box center [400, 88] width 93 height 15
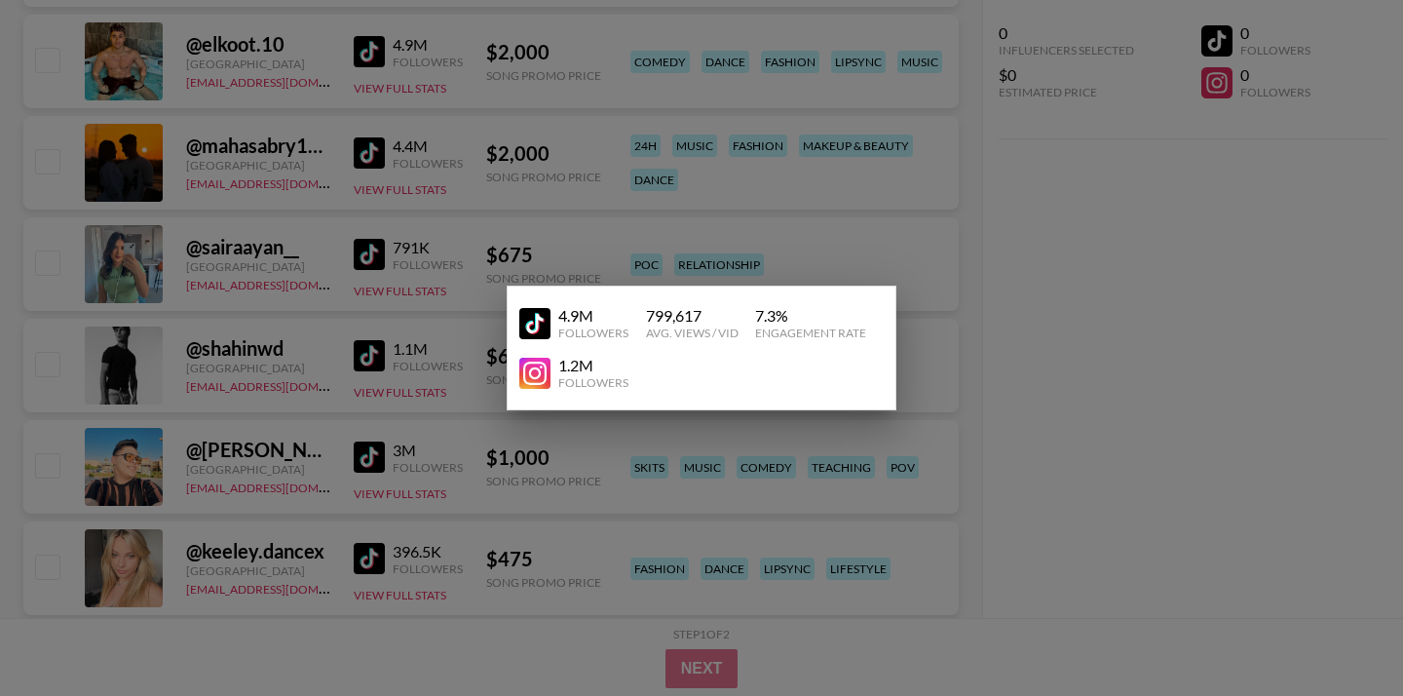
click at [572, 364] on div "1.2M" at bounding box center [593, 365] width 70 height 19
click at [538, 372] on img at bounding box center [534, 373] width 31 height 31
click at [1183, 248] on div at bounding box center [701, 348] width 1403 height 696
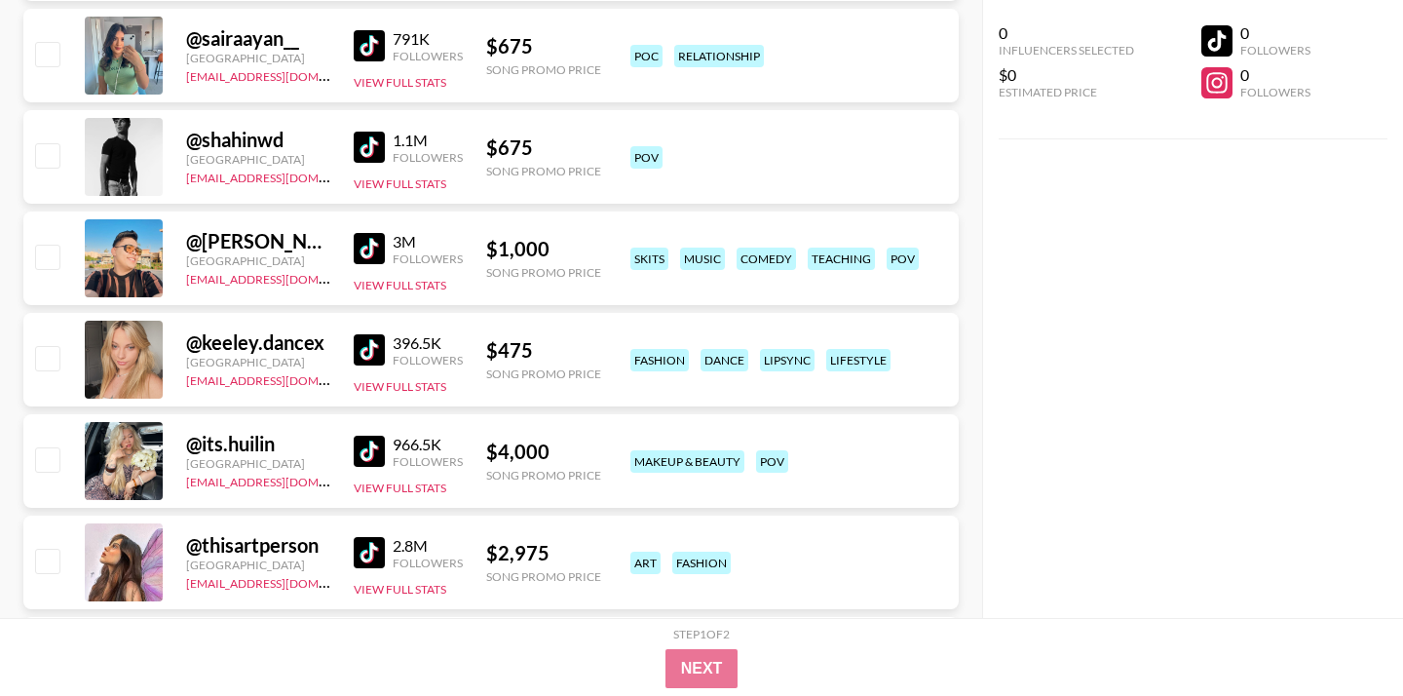
scroll to position [1502, 0]
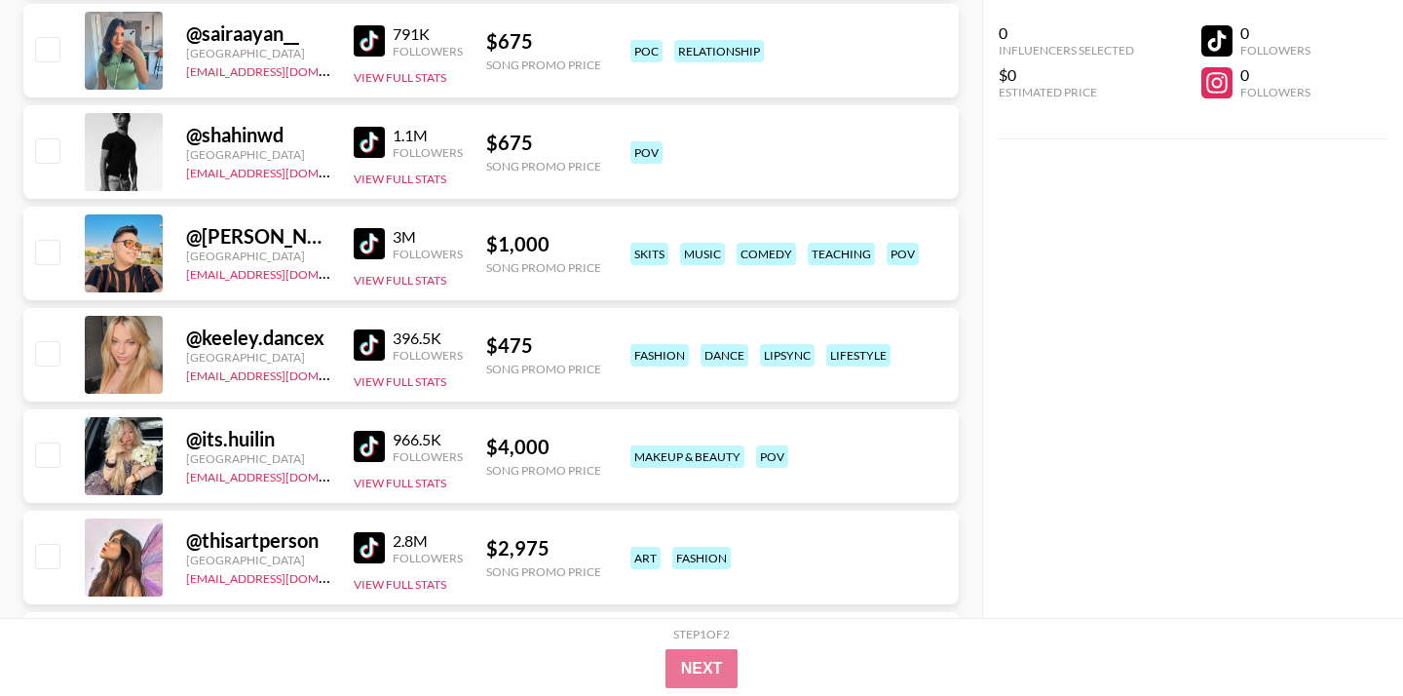
click at [368, 34] on img at bounding box center [369, 40] width 31 height 31
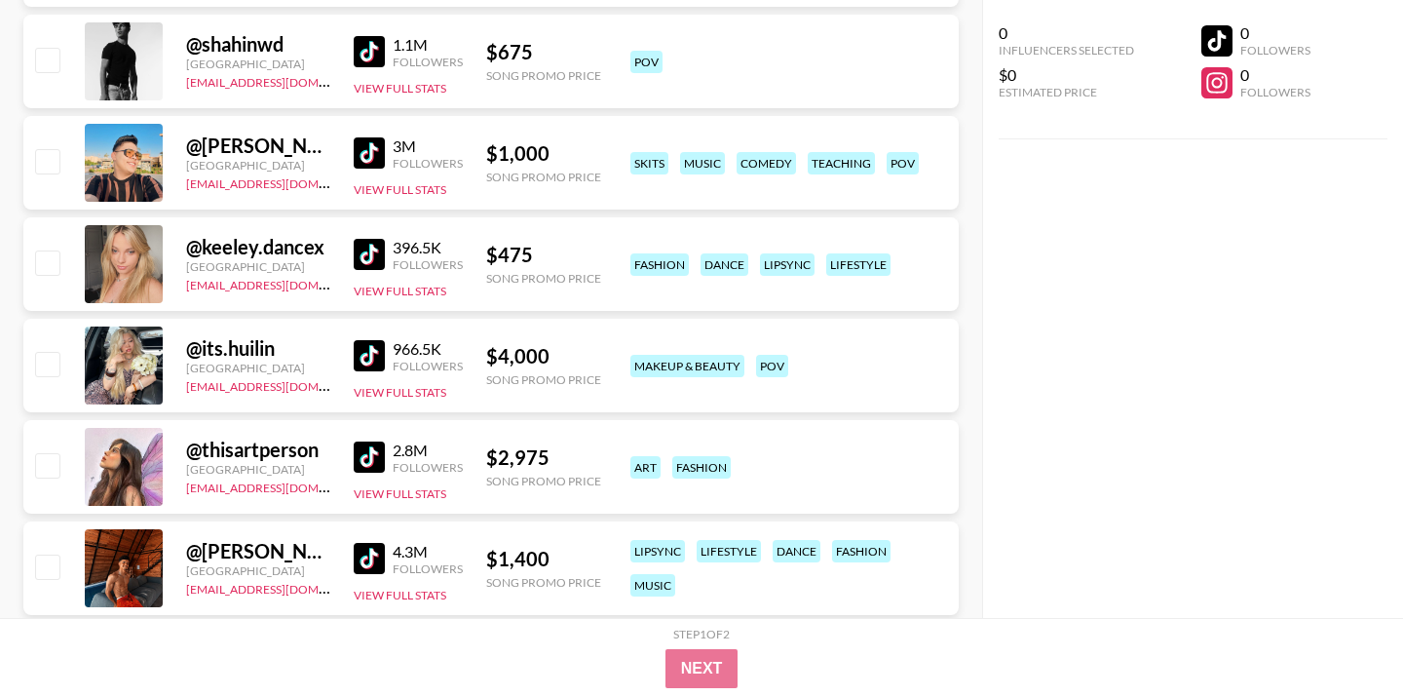
scroll to position [1597, 0]
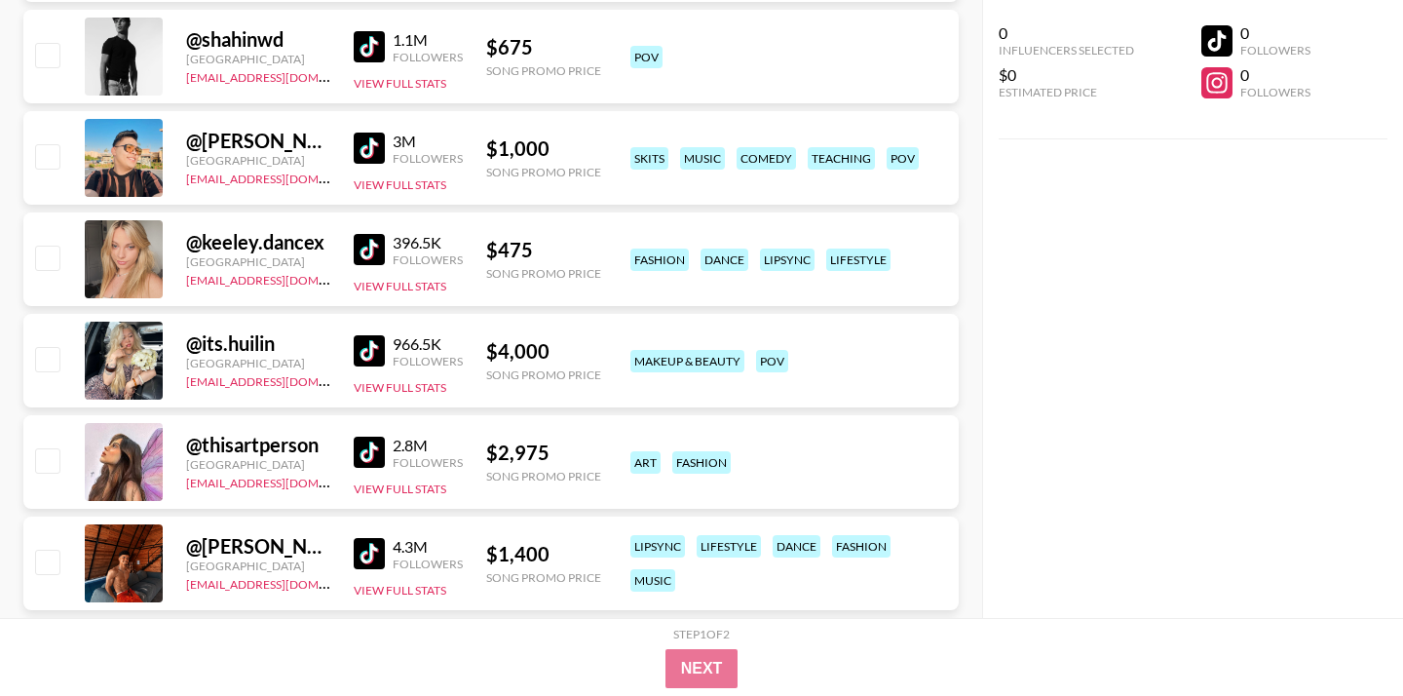
click at [362, 48] on img at bounding box center [369, 46] width 31 height 31
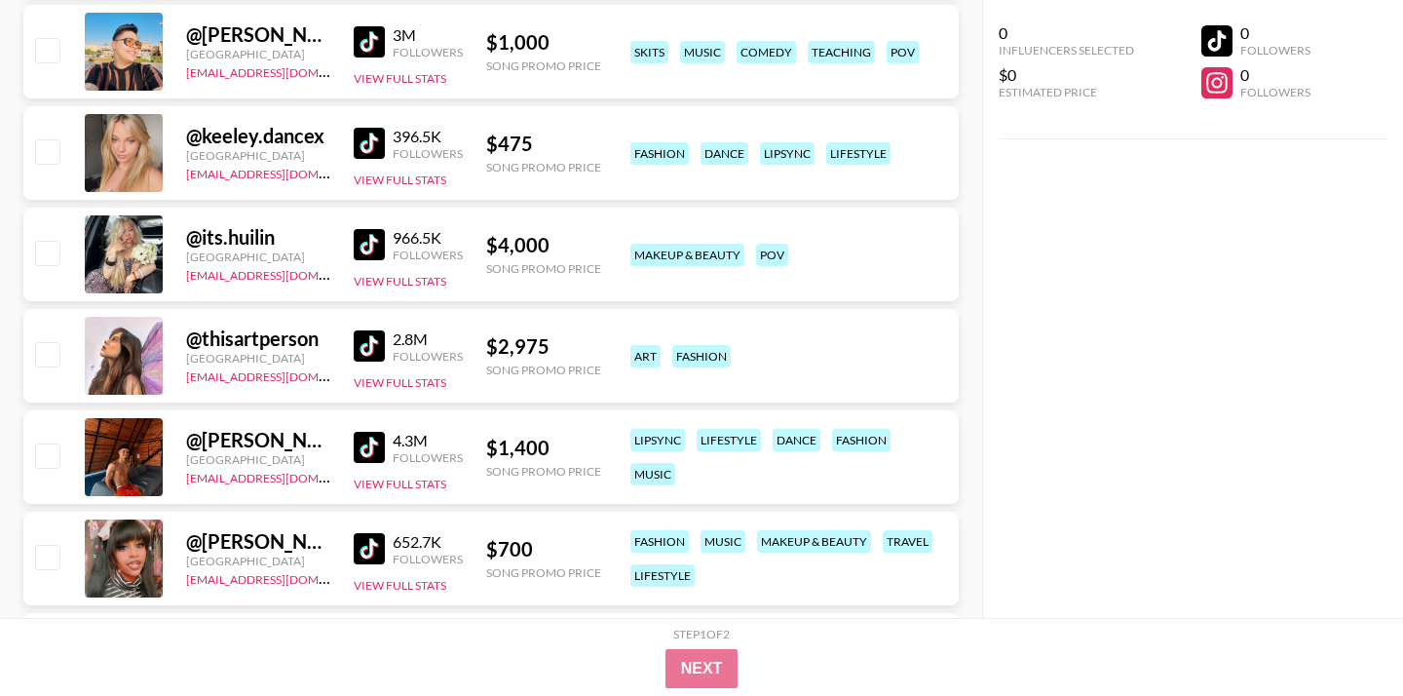
scroll to position [1709, 0]
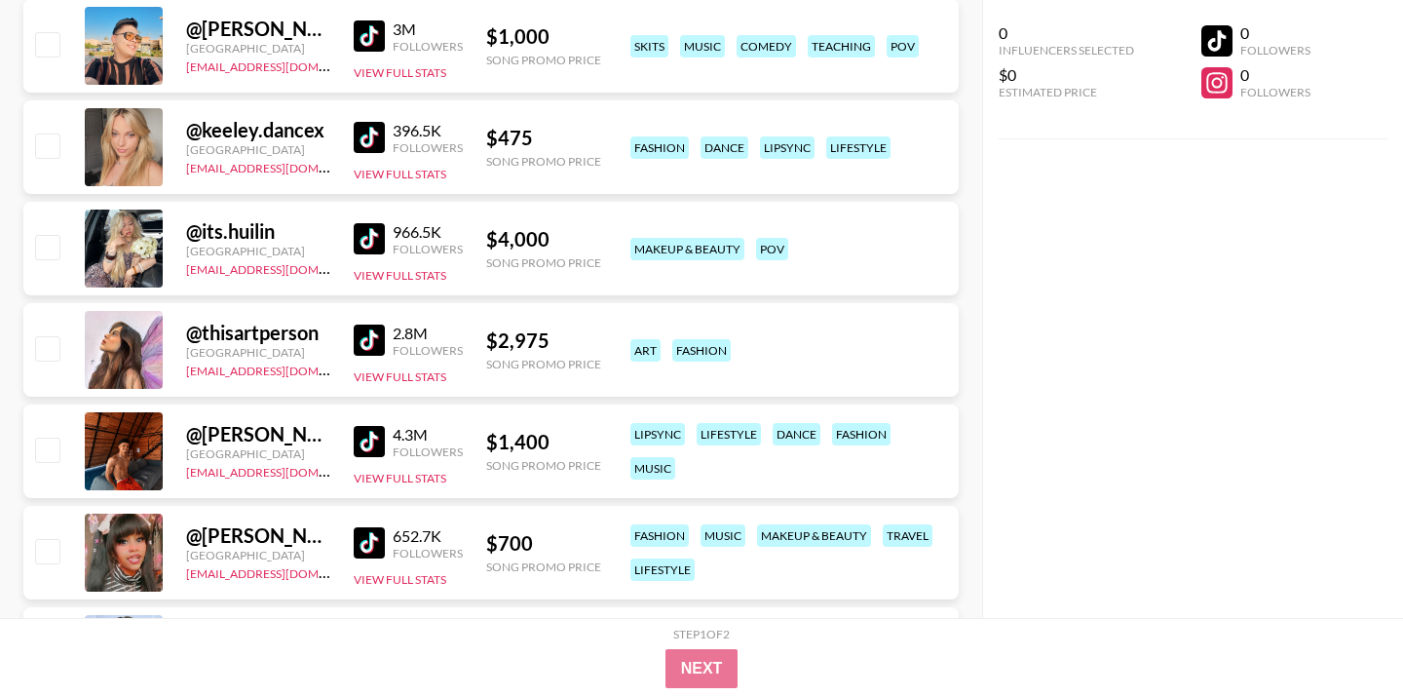
click at [363, 32] on img at bounding box center [369, 35] width 31 height 31
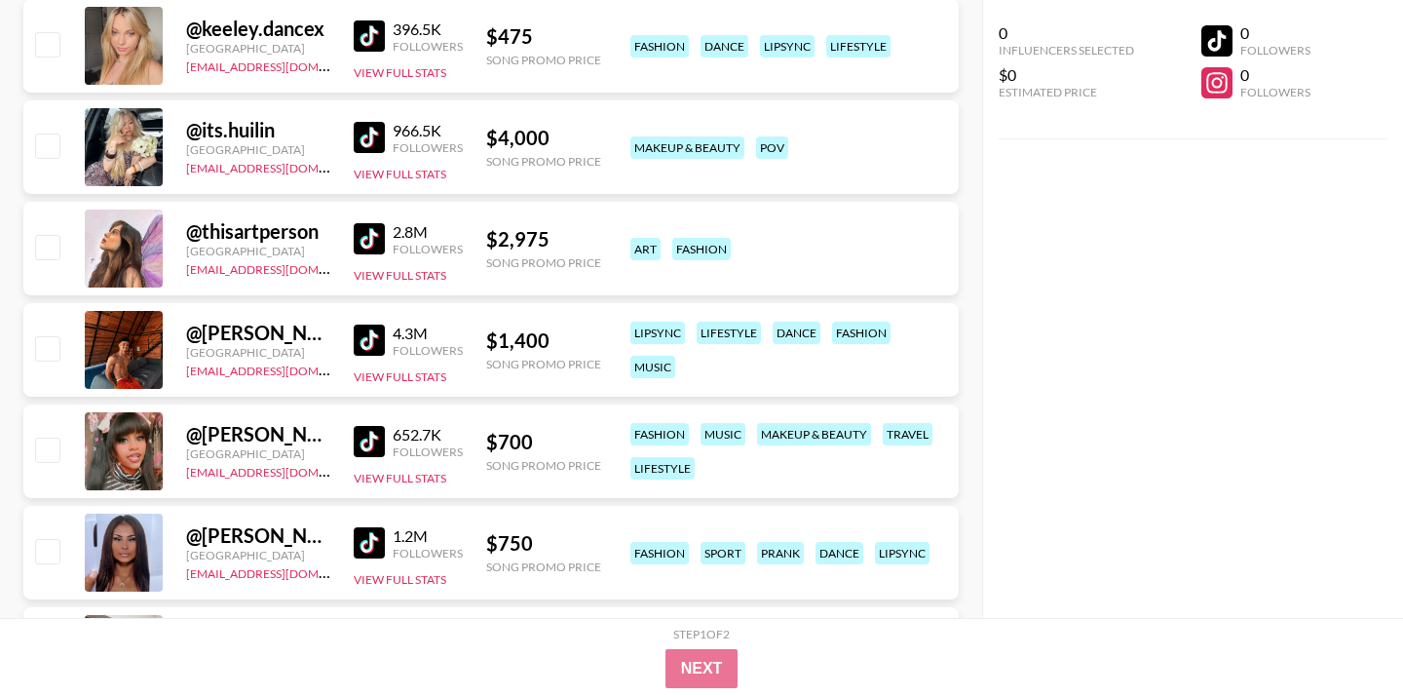
scroll to position [1804, 0]
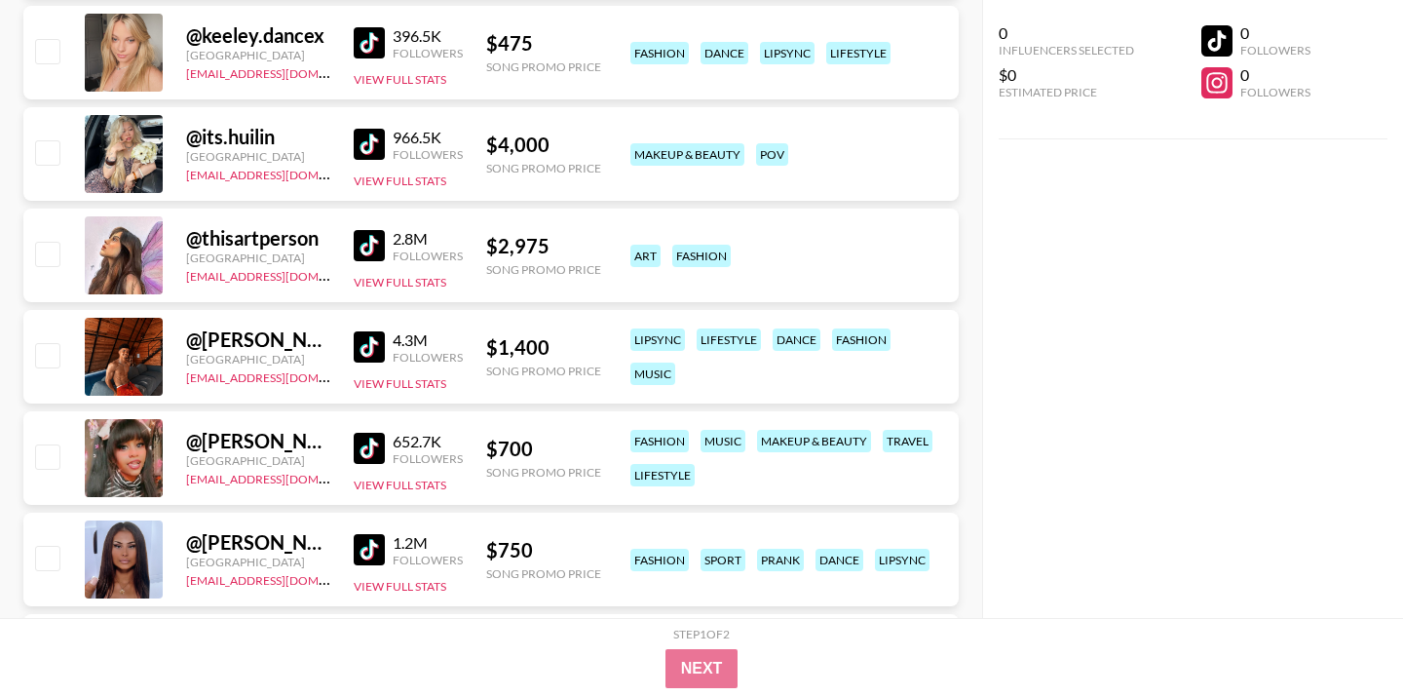
click at [374, 47] on img at bounding box center [369, 42] width 31 height 31
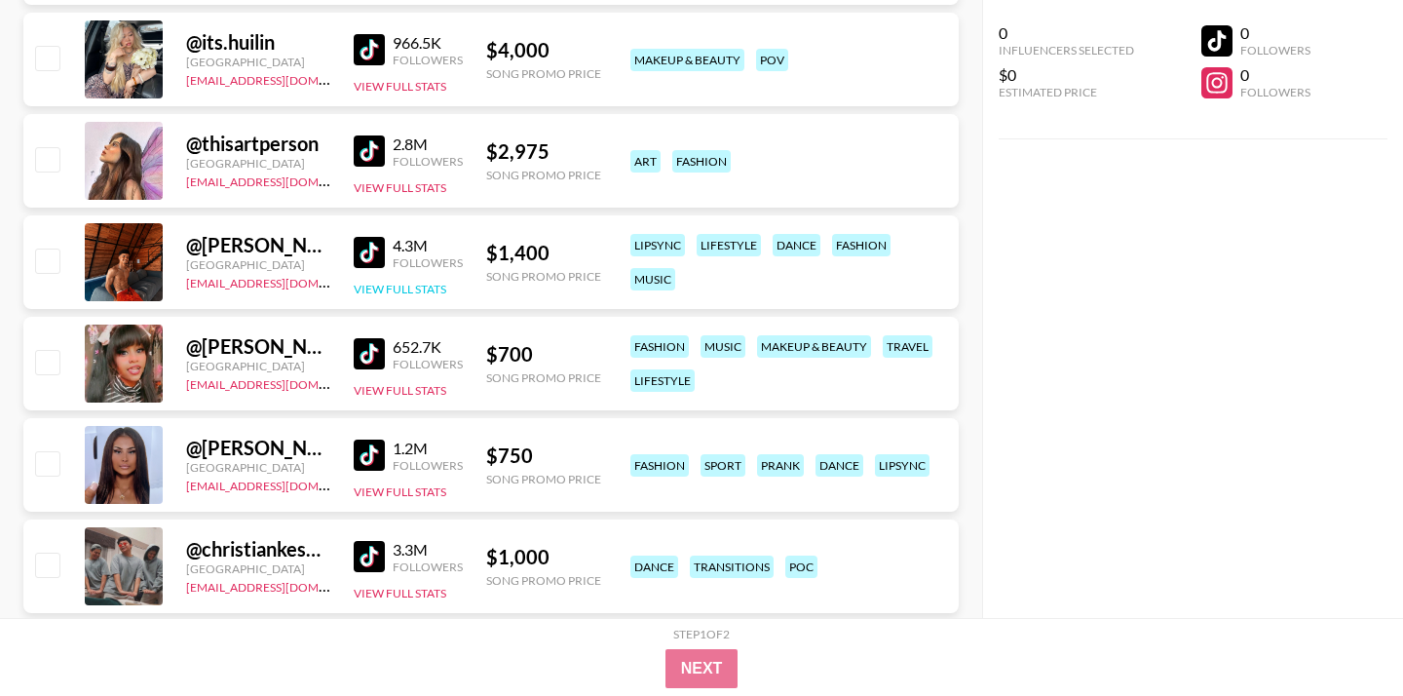
scroll to position [1903, 0]
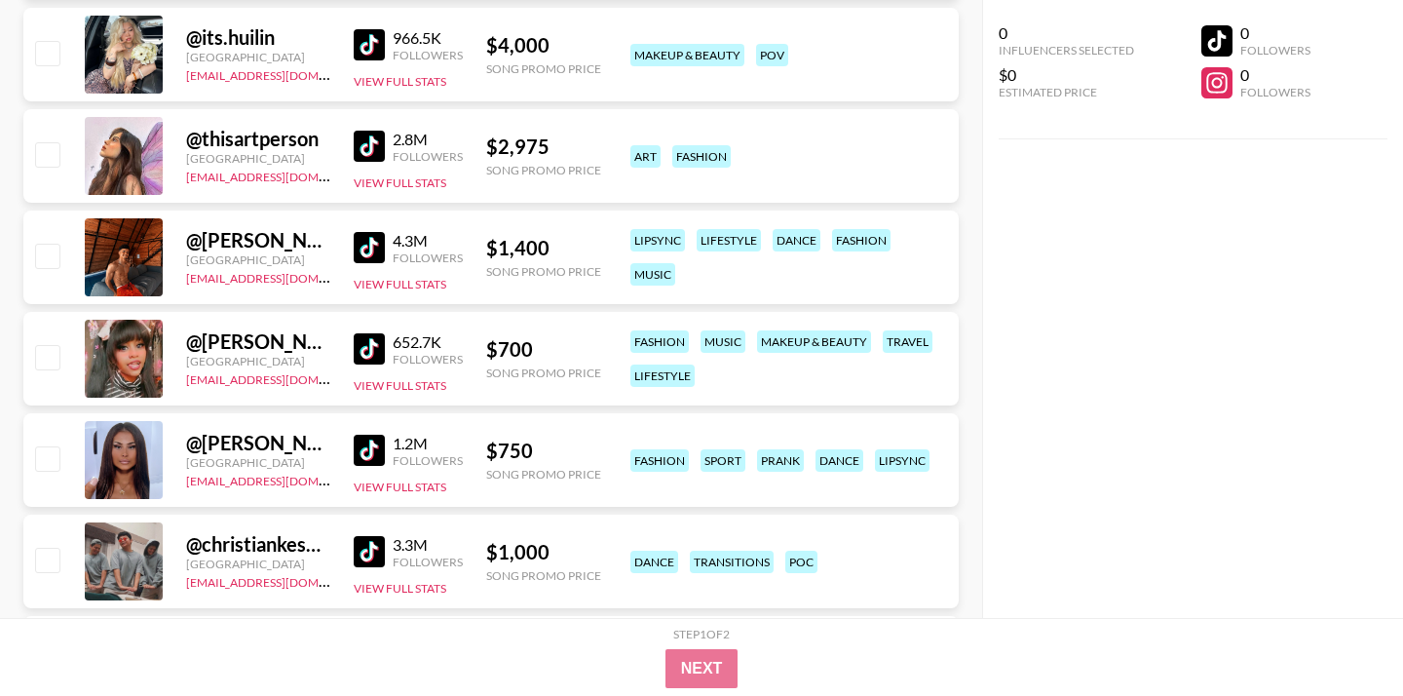
click at [375, 45] on img at bounding box center [369, 44] width 31 height 31
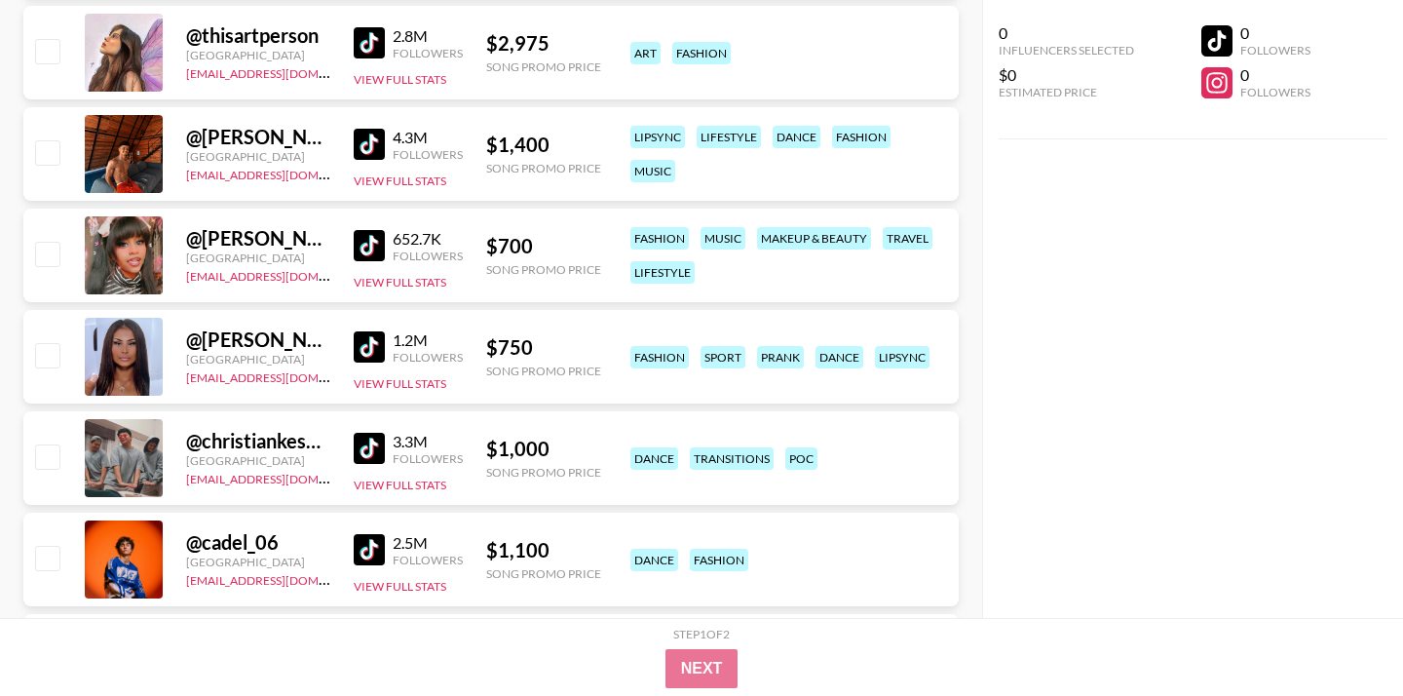
scroll to position [2009, 0]
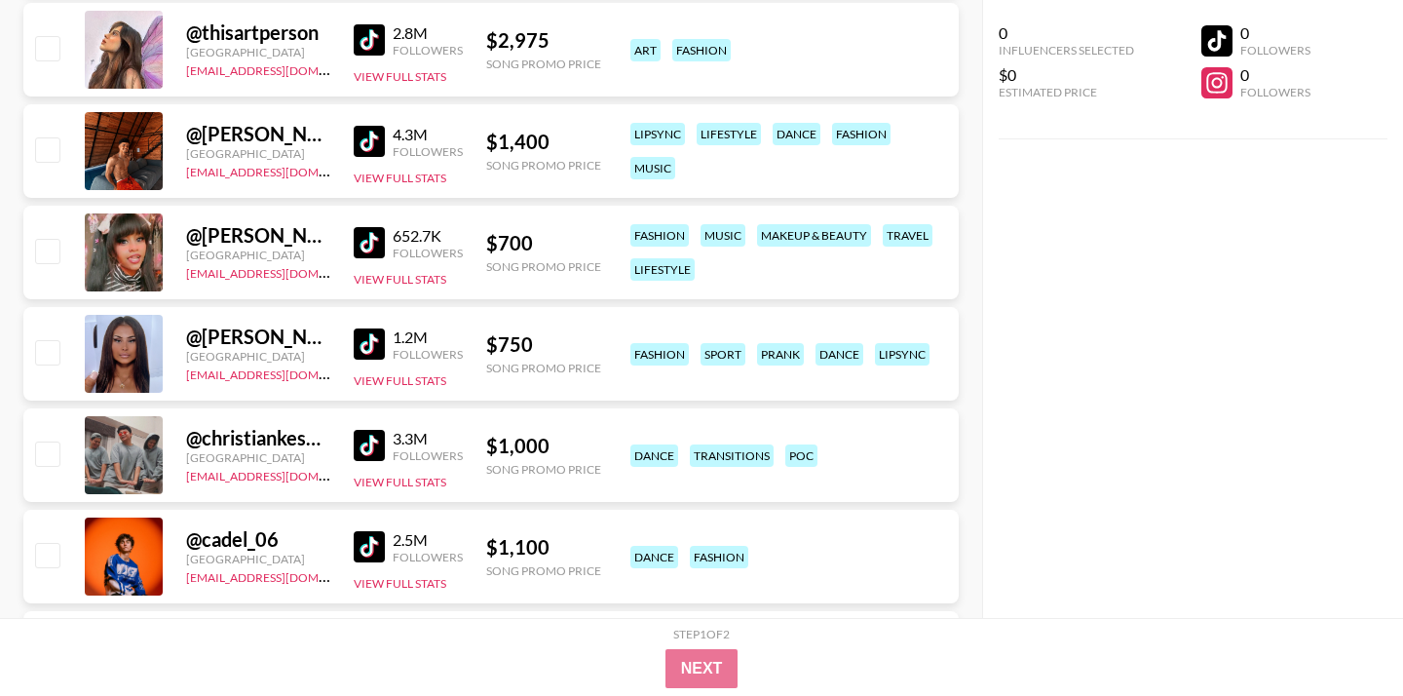
click at [378, 51] on img at bounding box center [369, 39] width 31 height 31
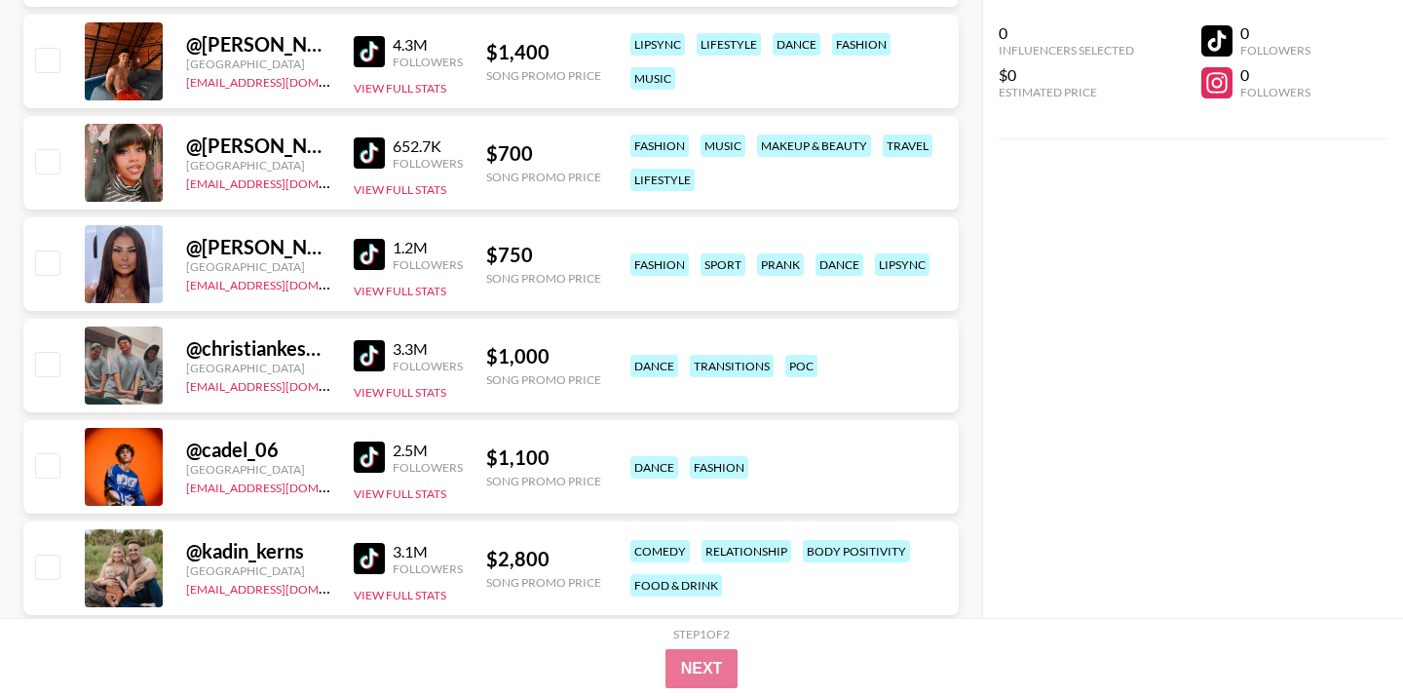
scroll to position [2110, 0]
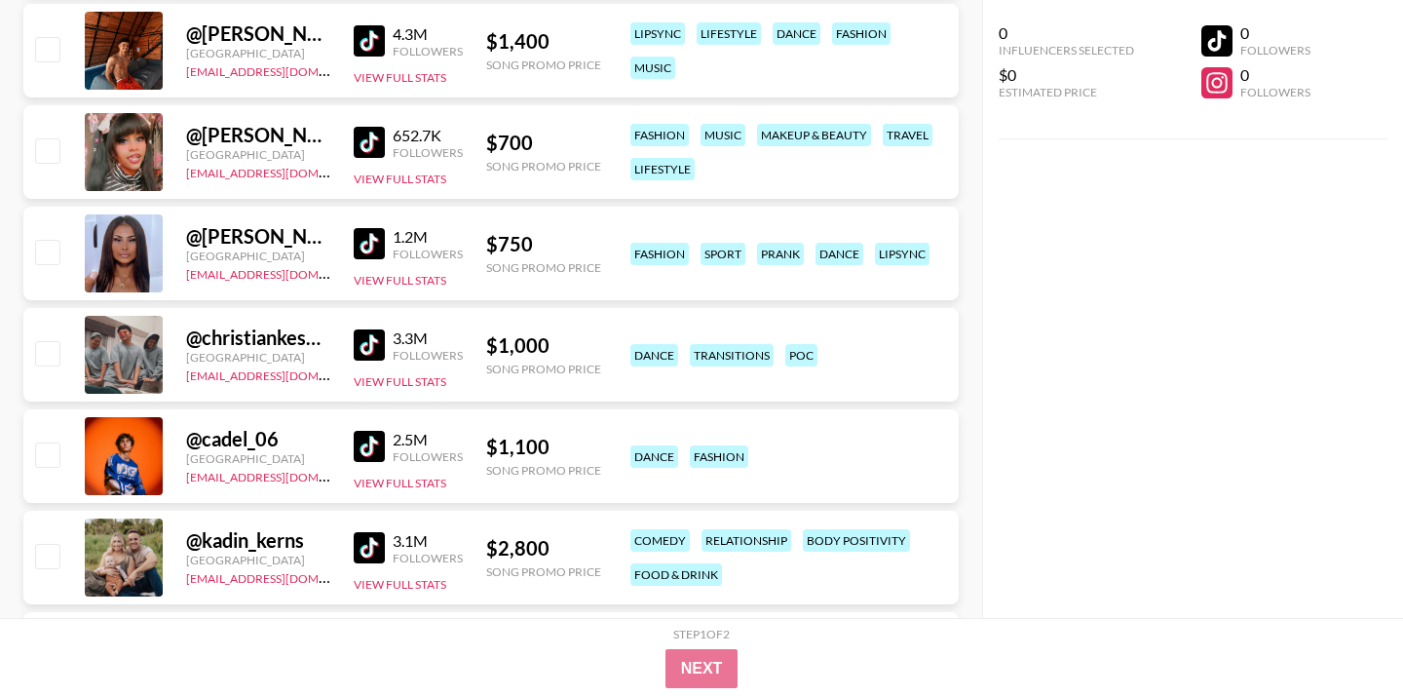
click at [376, 45] on img at bounding box center [369, 40] width 31 height 31
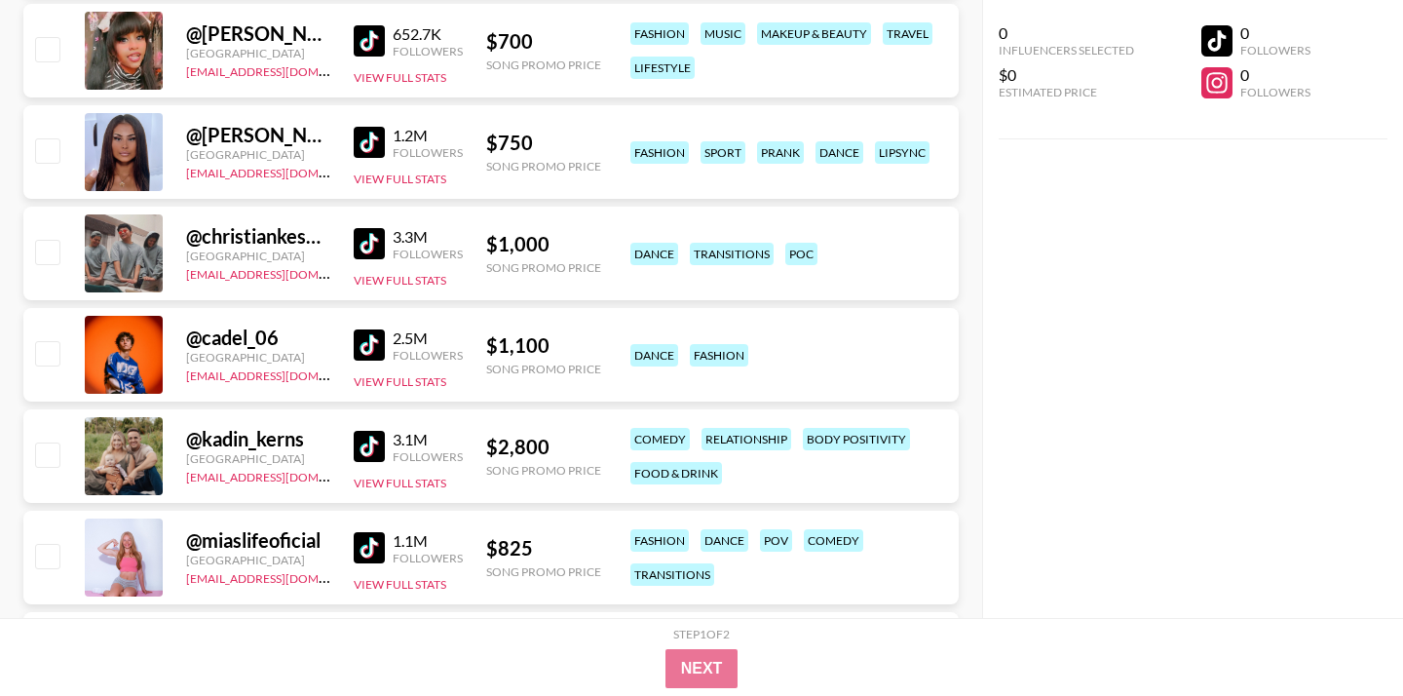
scroll to position [2212, 0]
click at [372, 49] on img at bounding box center [369, 39] width 31 height 31
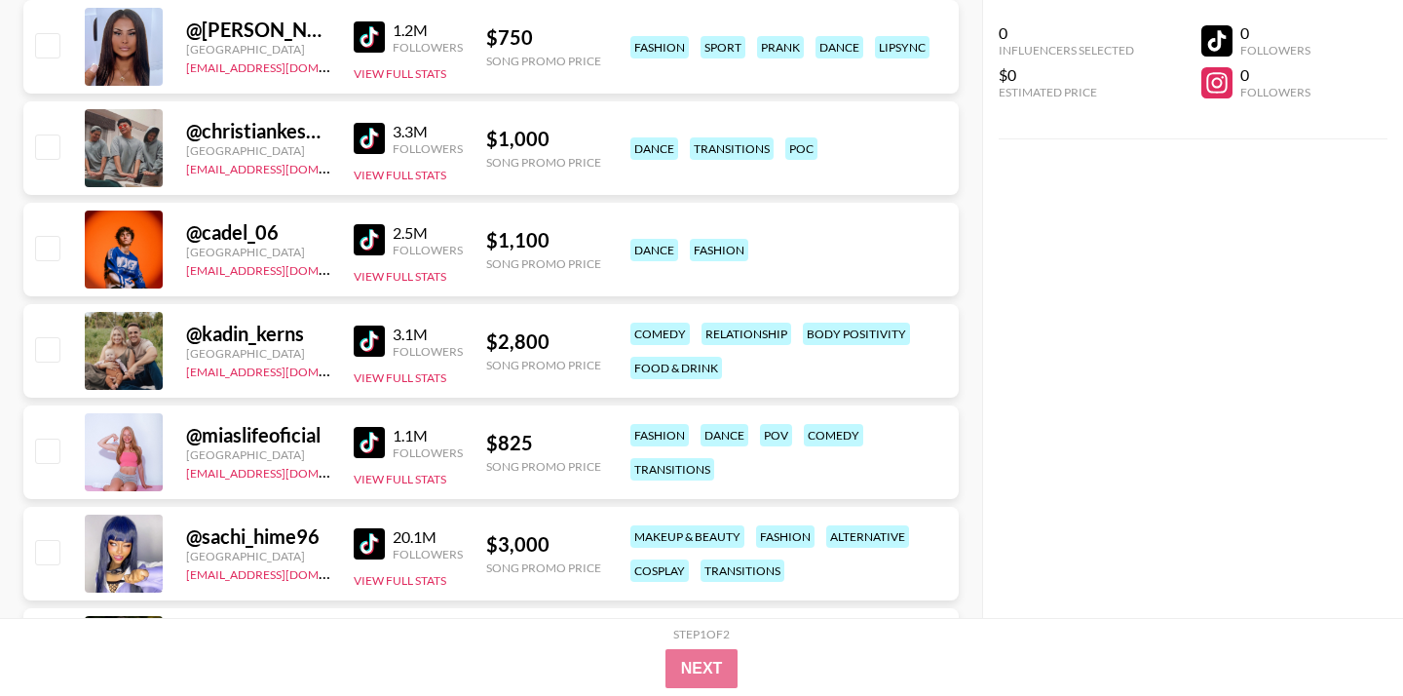
scroll to position [2318, 0]
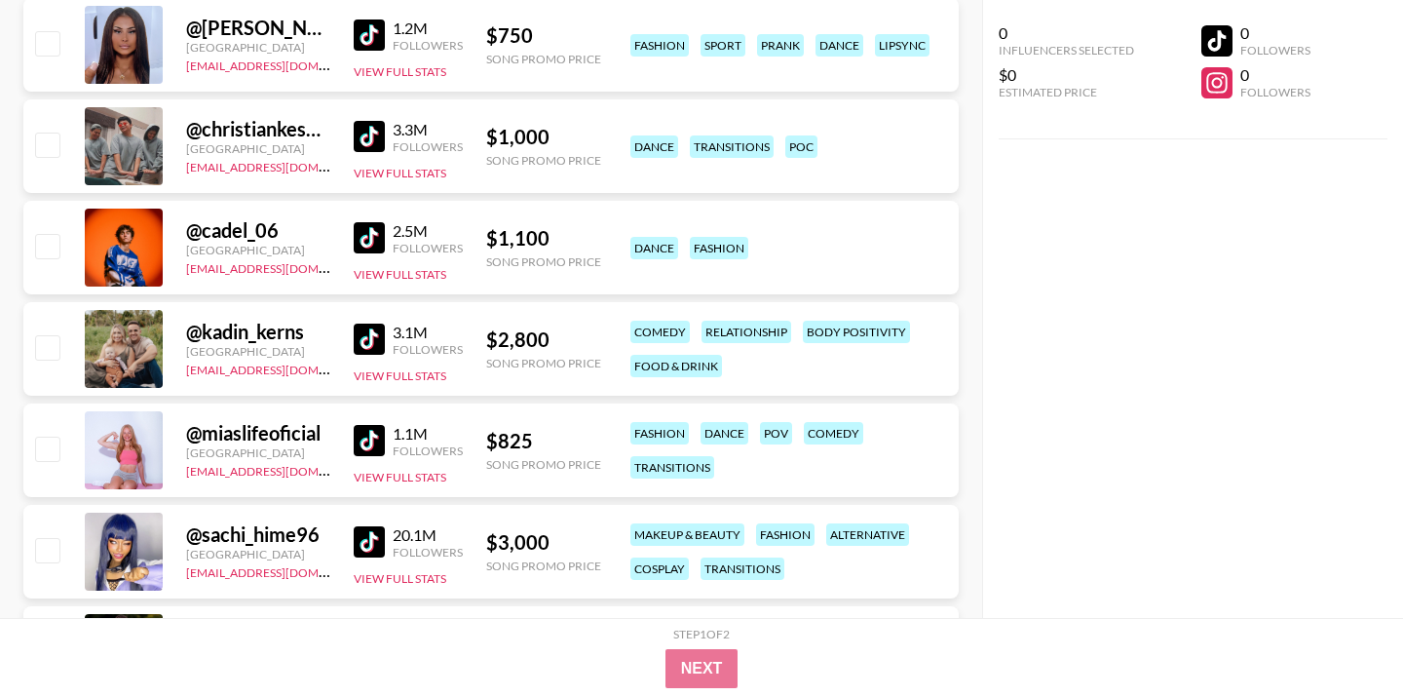
click at [361, 42] on img at bounding box center [369, 34] width 31 height 31
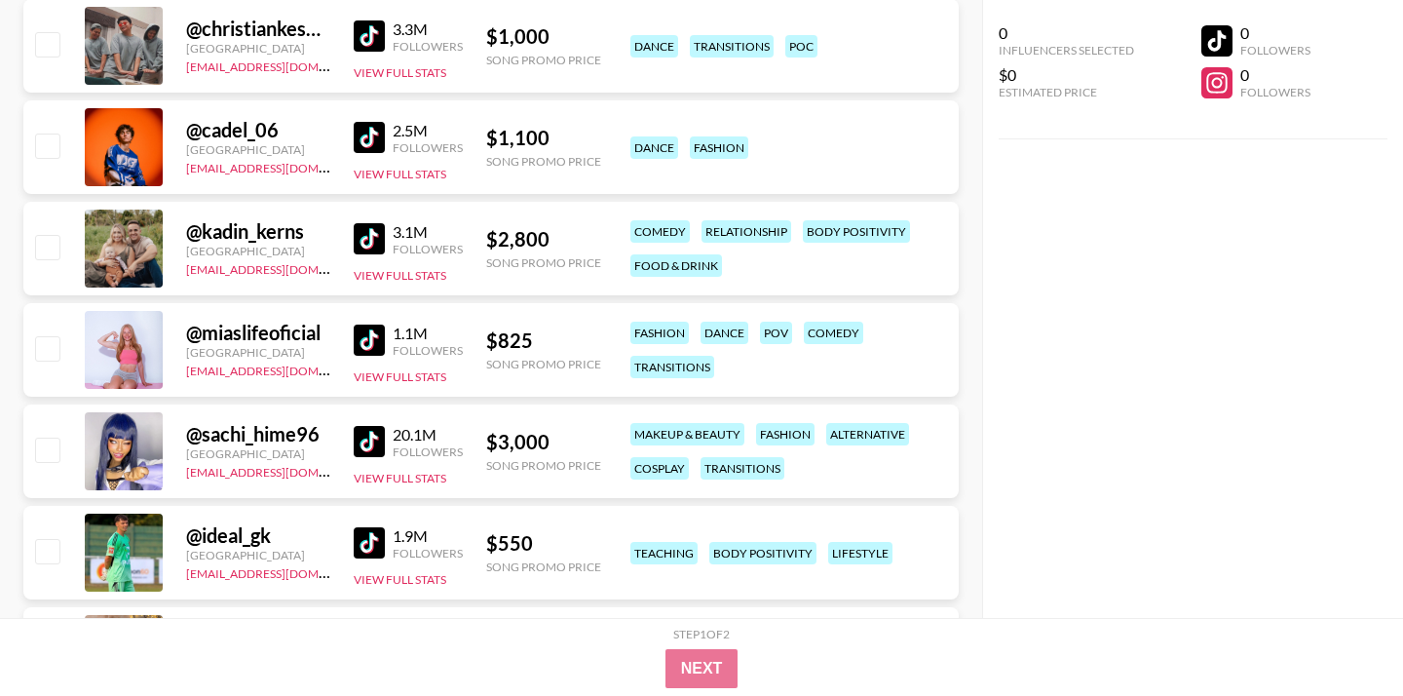
scroll to position [2424, 0]
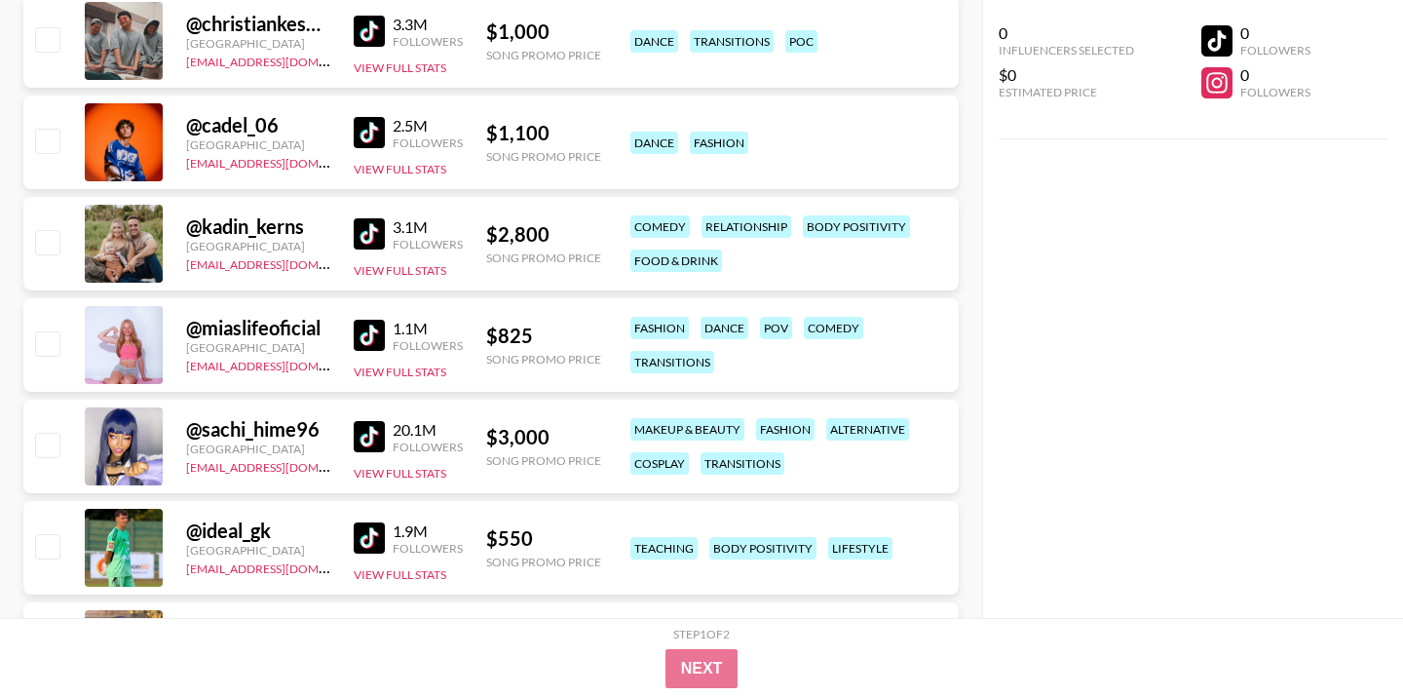
click at [369, 30] on img at bounding box center [369, 31] width 31 height 31
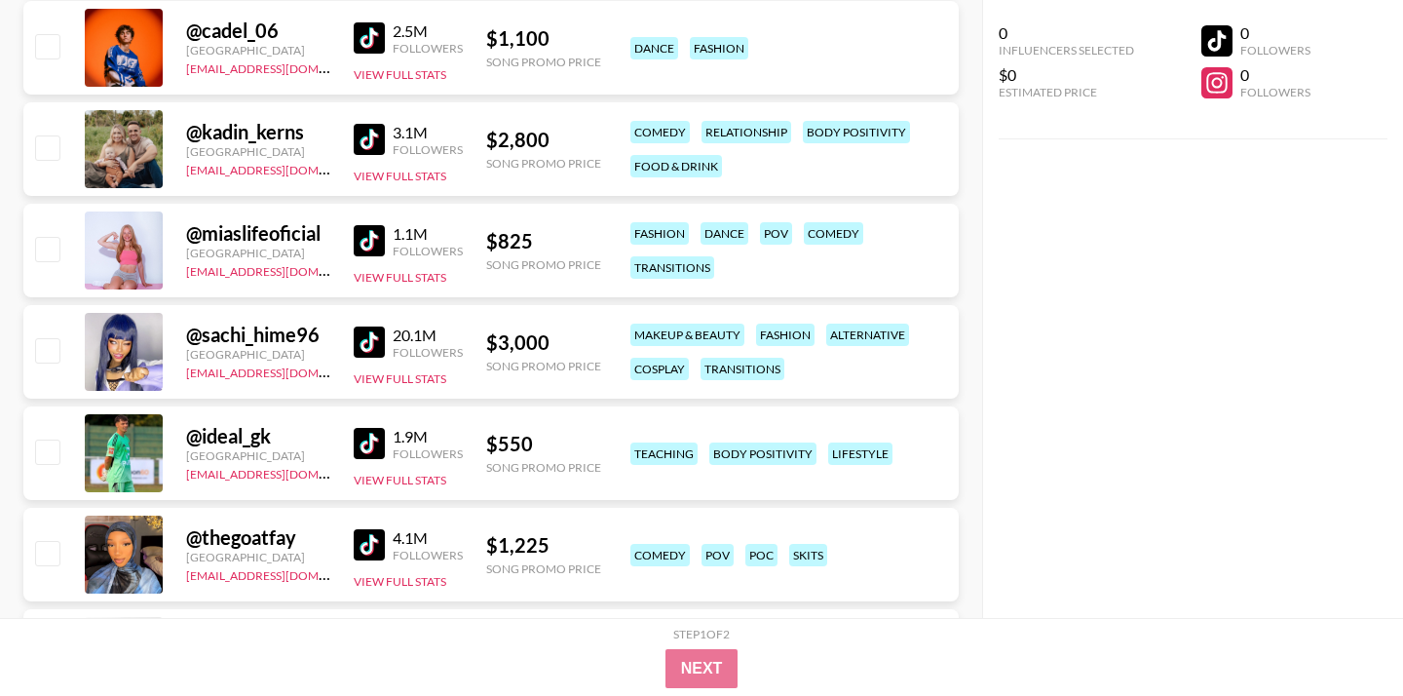
scroll to position [2517, 0]
click at [371, 48] on img at bounding box center [369, 38] width 31 height 31
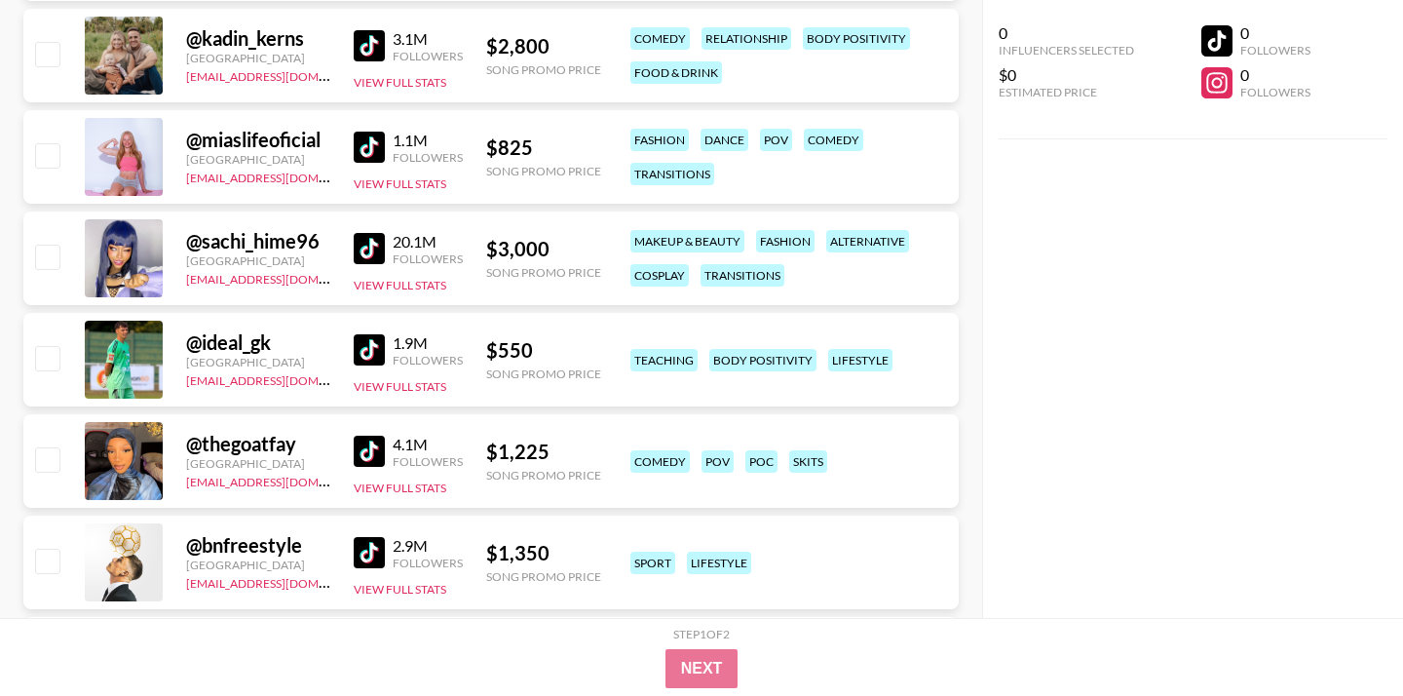
scroll to position [2616, 0]
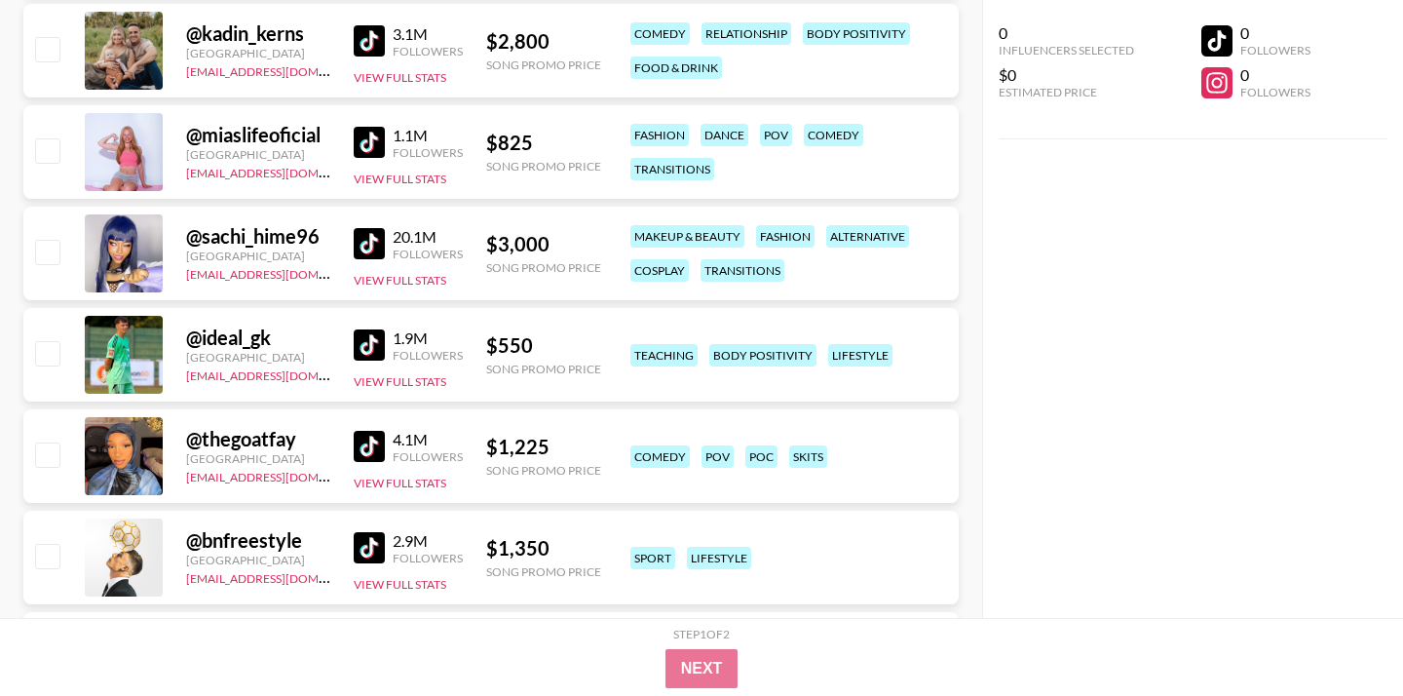
click at [376, 42] on img at bounding box center [369, 40] width 31 height 31
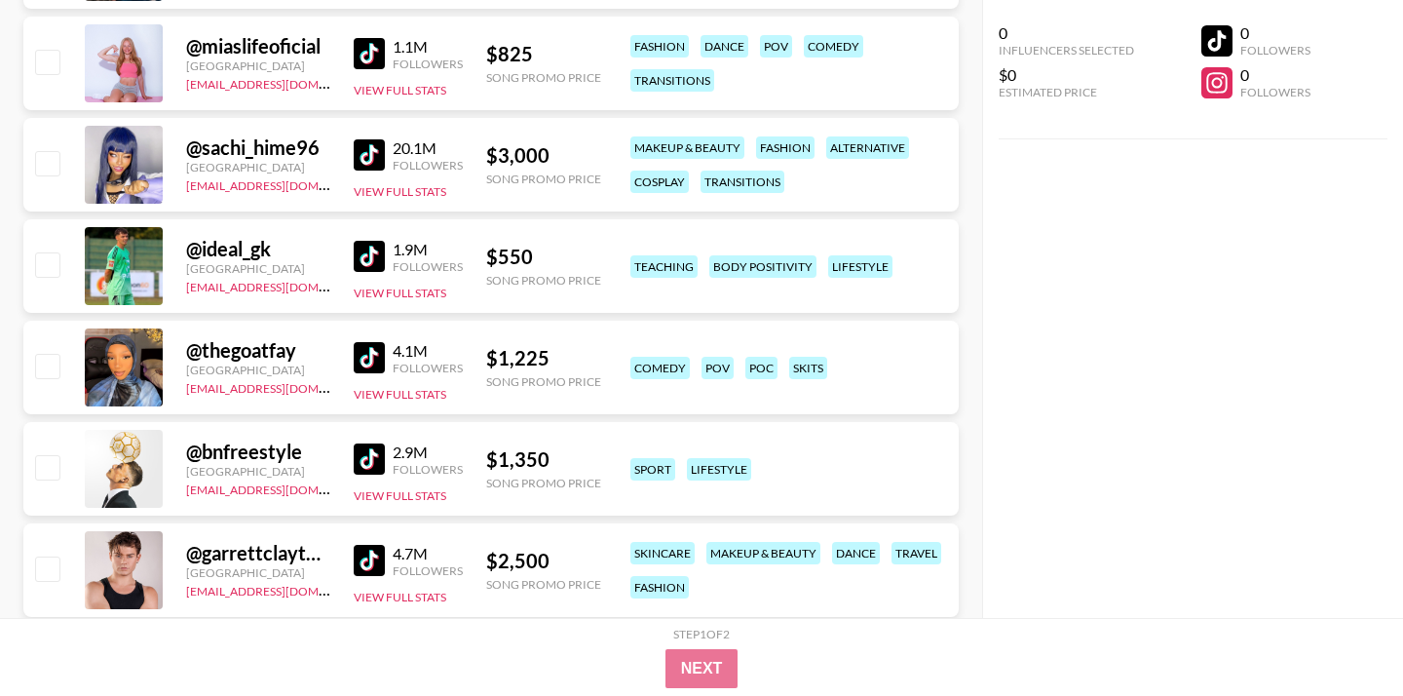
scroll to position [2716, 0]
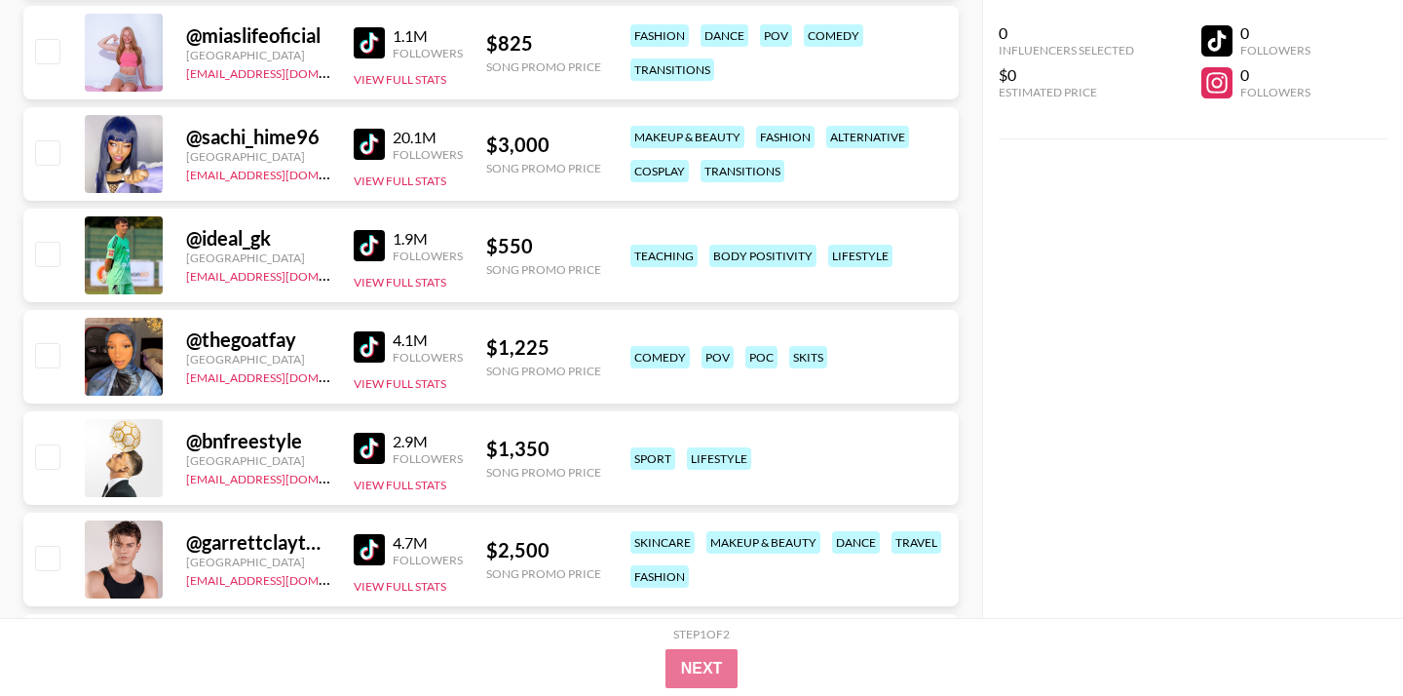
click at [372, 49] on img at bounding box center [369, 42] width 31 height 31
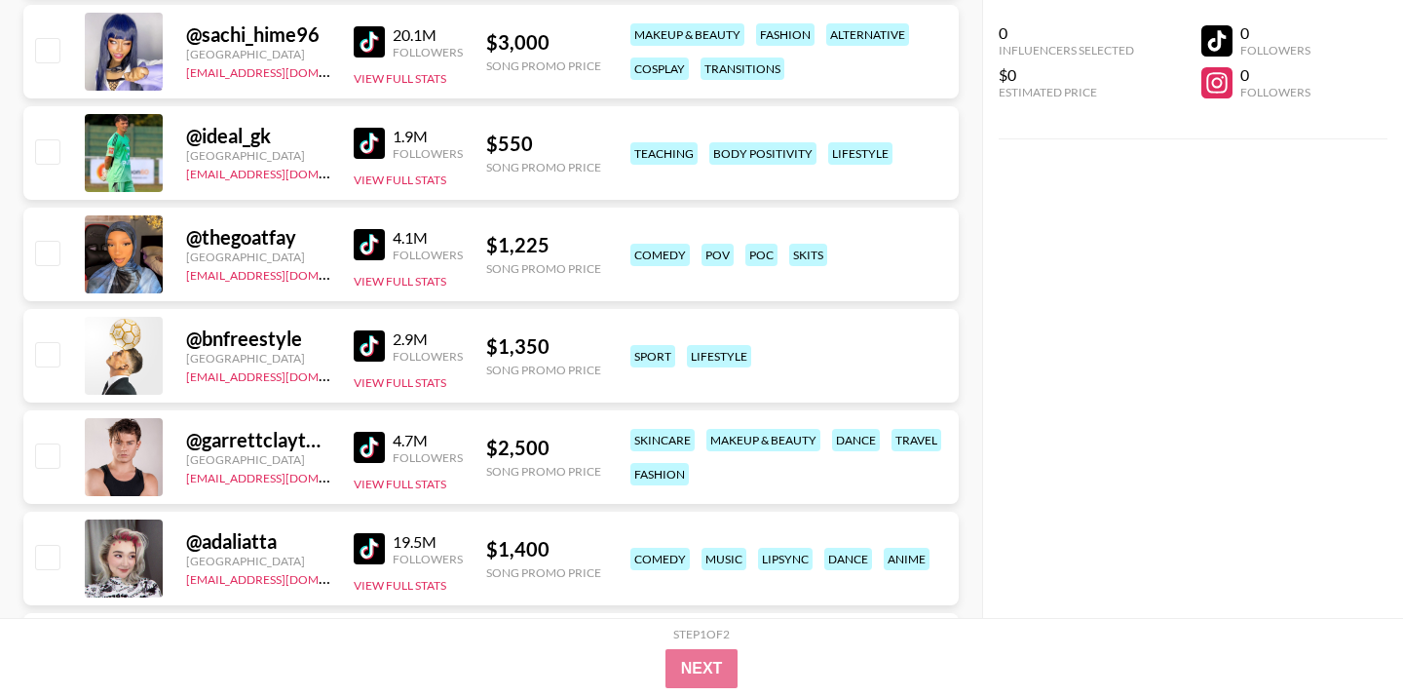
scroll to position [2822, 0]
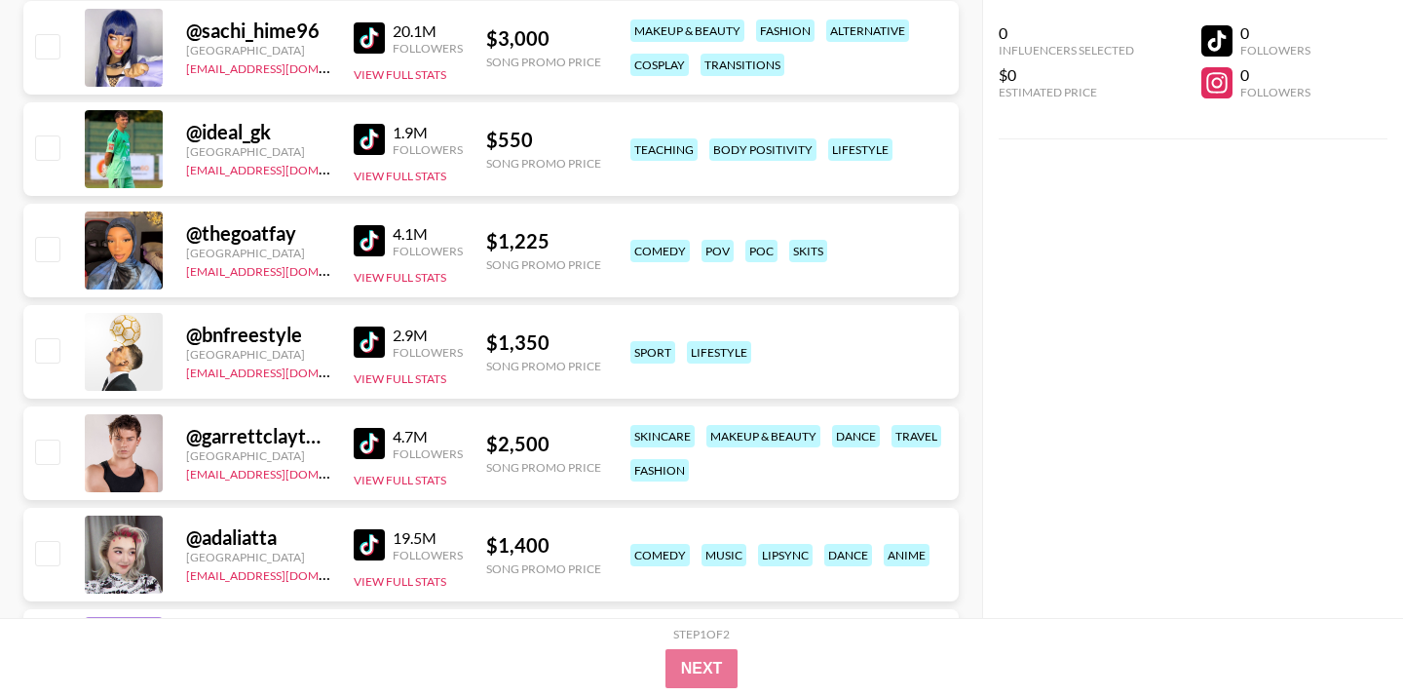
click at [368, 38] on img at bounding box center [369, 37] width 31 height 31
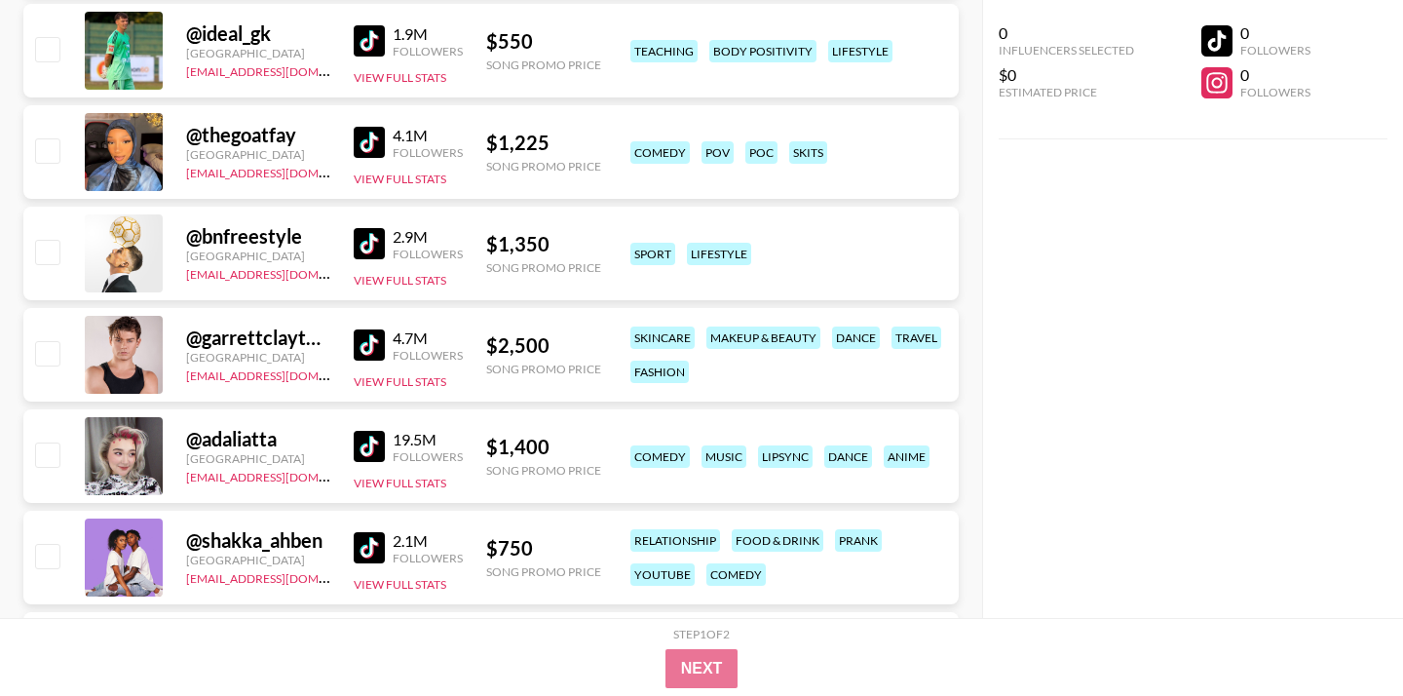
scroll to position [2921, 0]
click at [374, 44] on img at bounding box center [369, 39] width 31 height 31
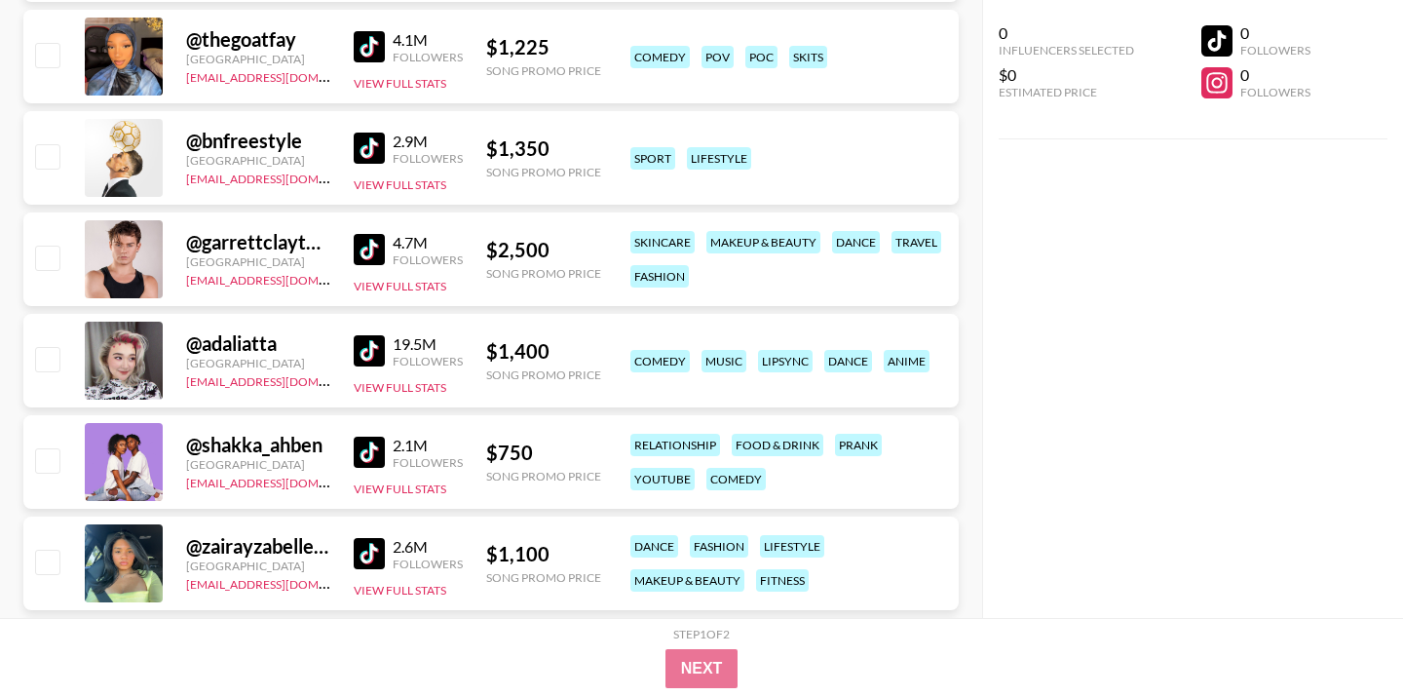
scroll to position [3023, 0]
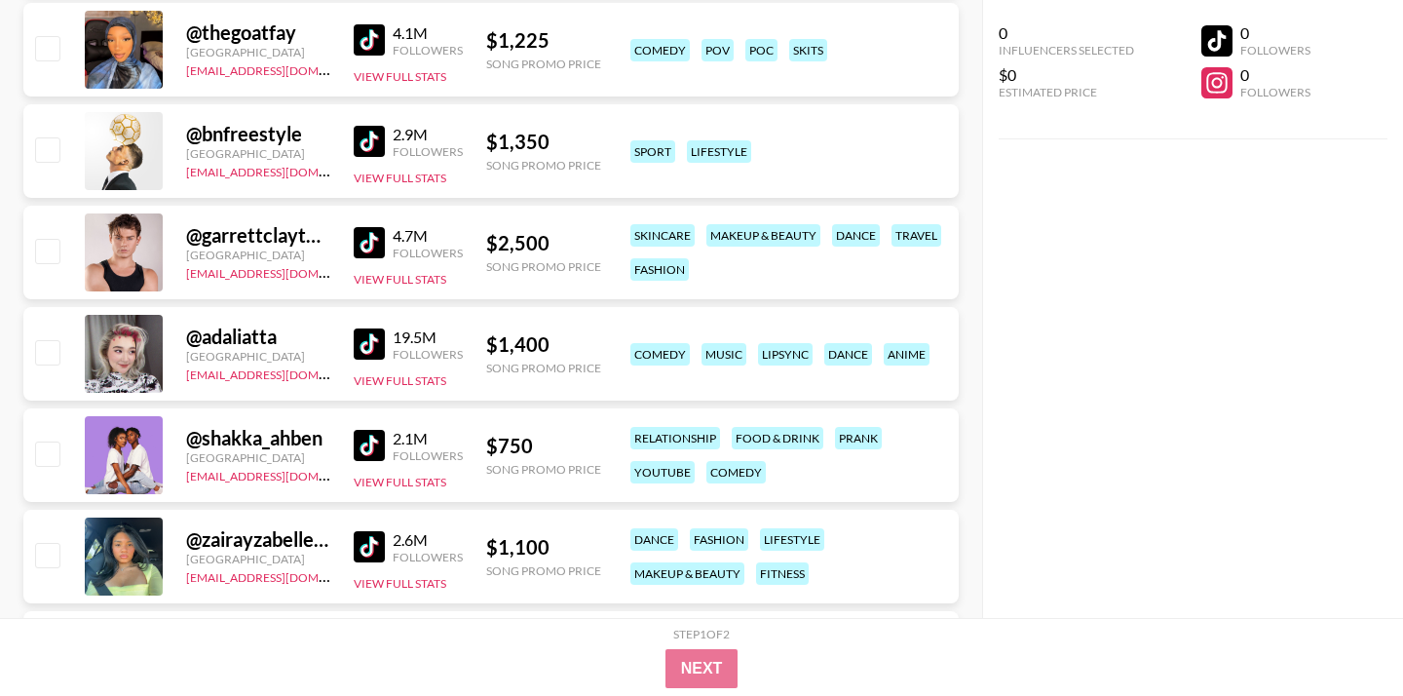
click at [366, 53] on img at bounding box center [369, 39] width 31 height 31
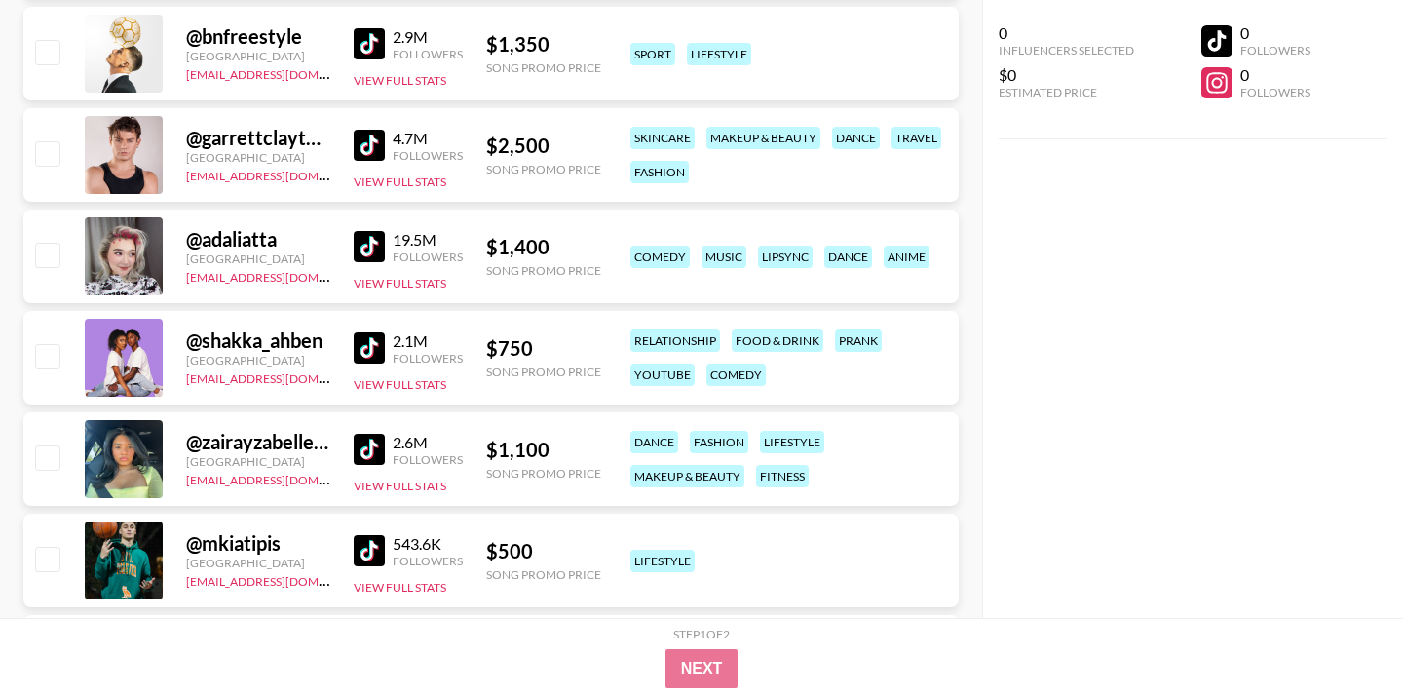
scroll to position [3125, 0]
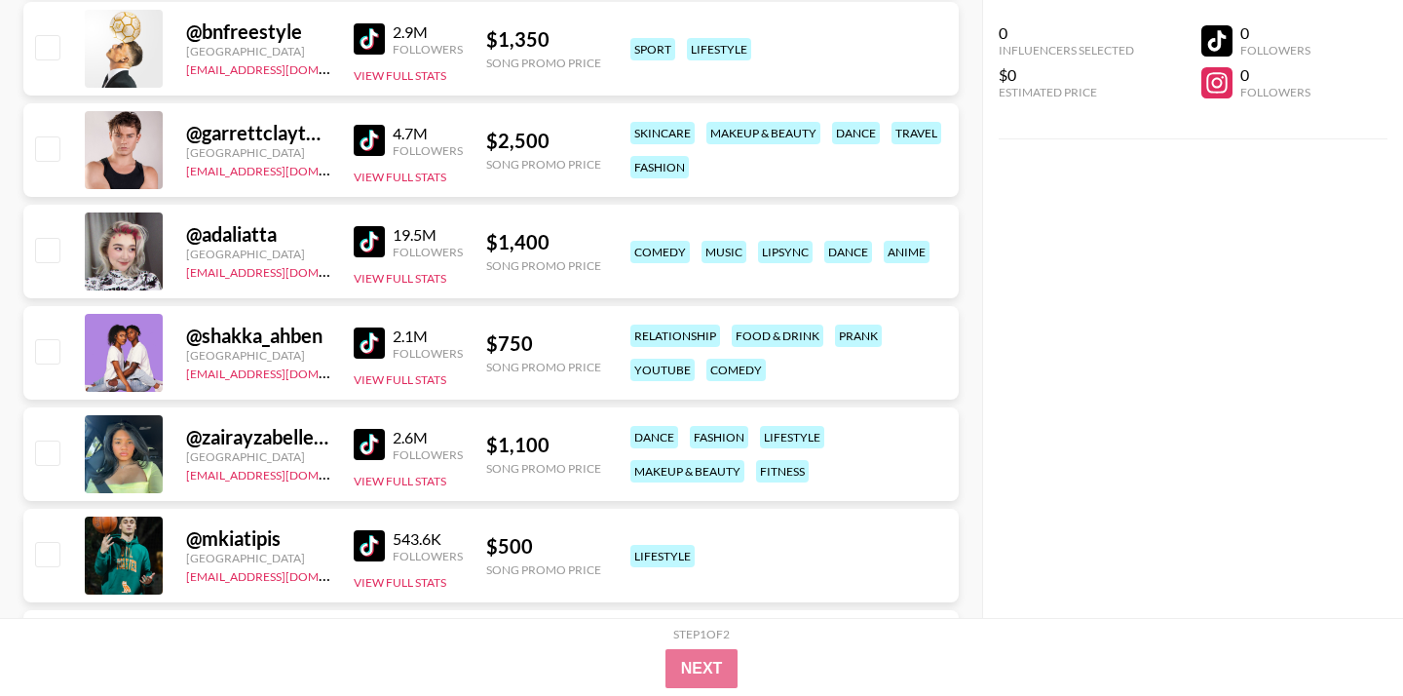
click at [370, 48] on img at bounding box center [369, 38] width 31 height 31
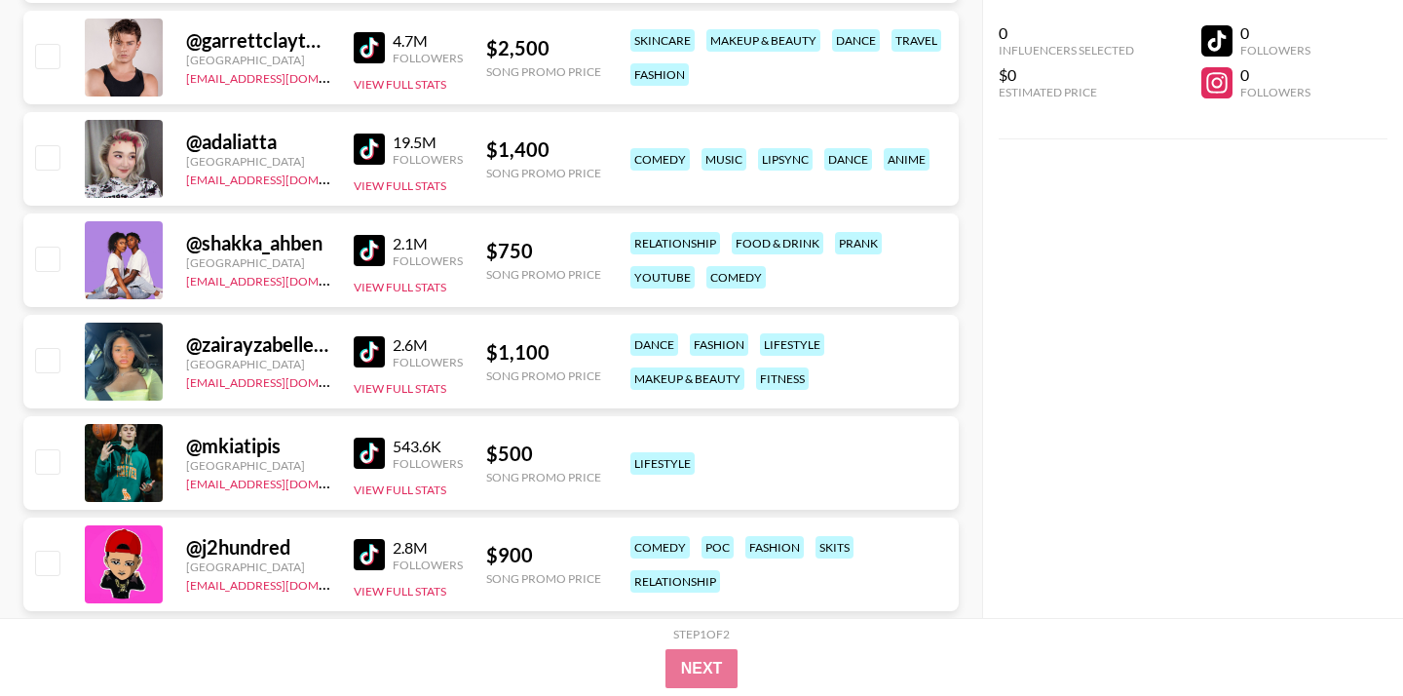
scroll to position [3225, 0]
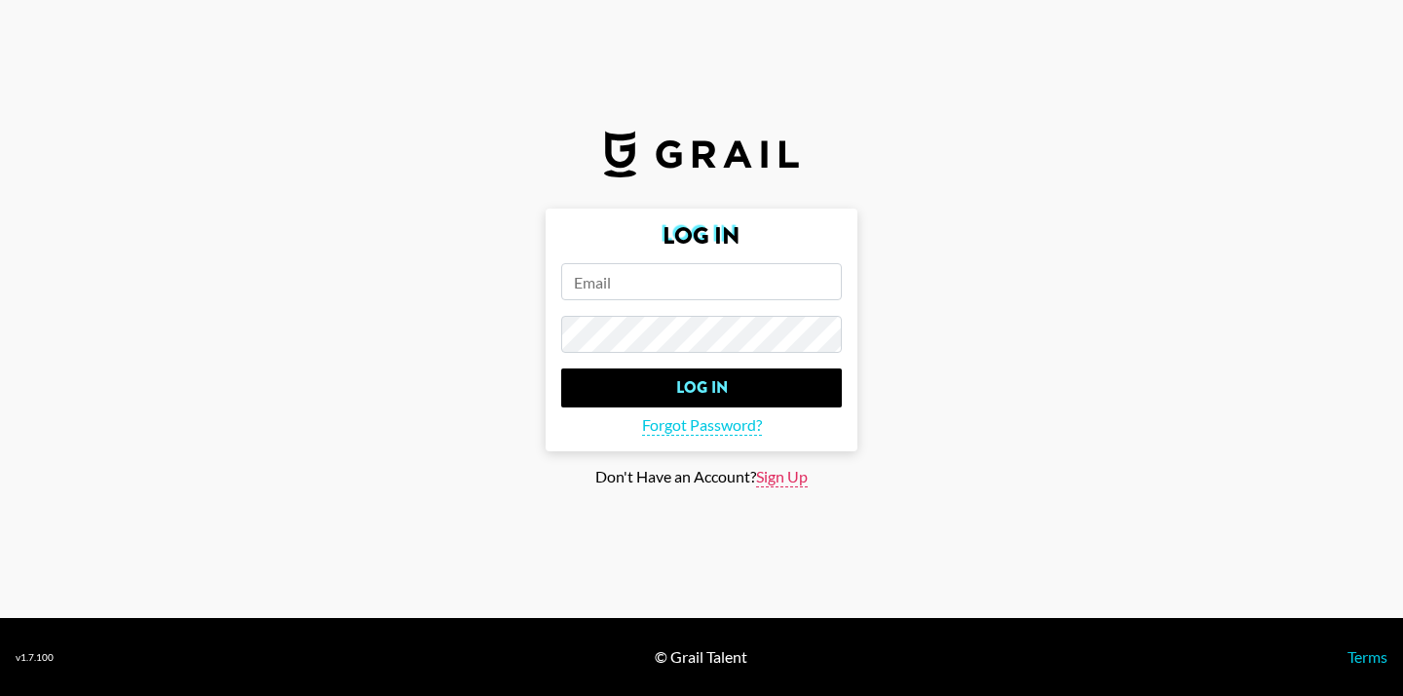
click at [763, 479] on span "Sign Up" at bounding box center [782, 477] width 52 height 20
type input "Sign Up"
